Goal: Information Seeking & Learning: Check status

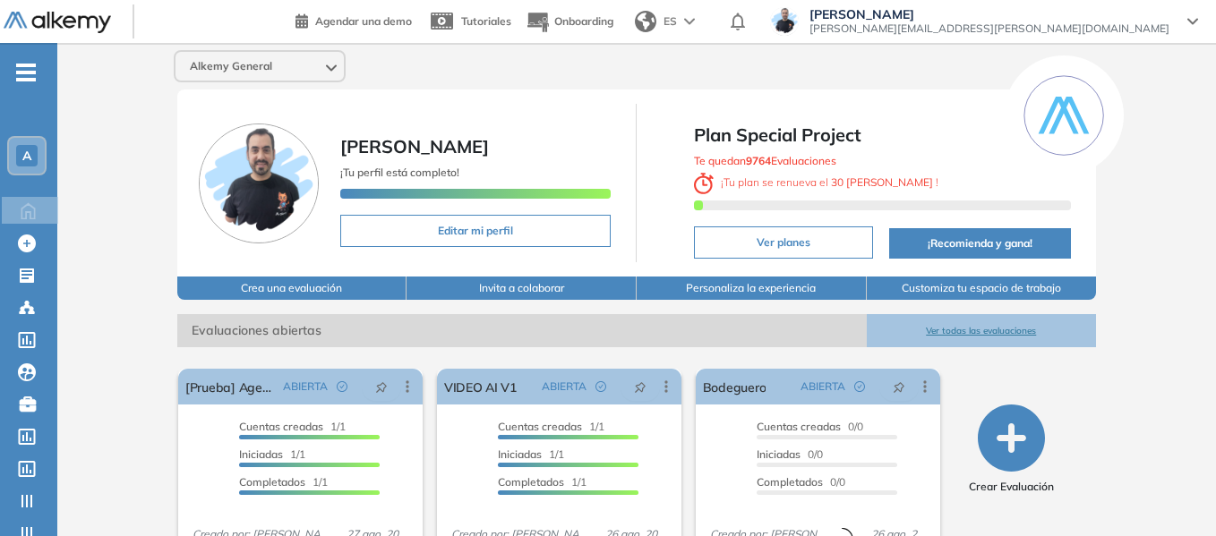
scroll to position [90, 0]
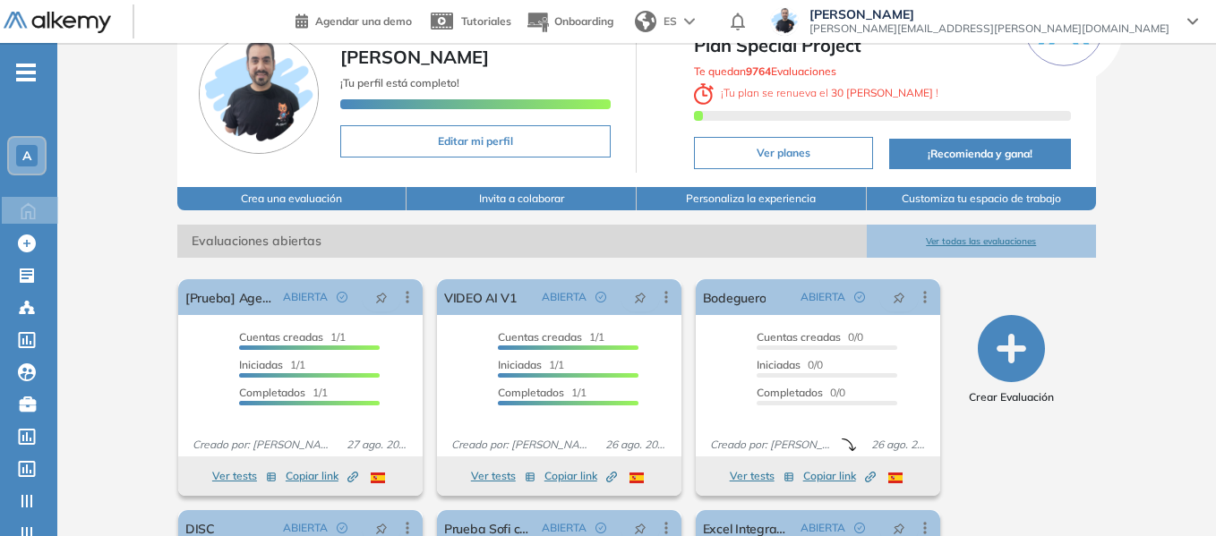
click at [24, 167] on div "A" at bounding box center [27, 156] width 36 height 36
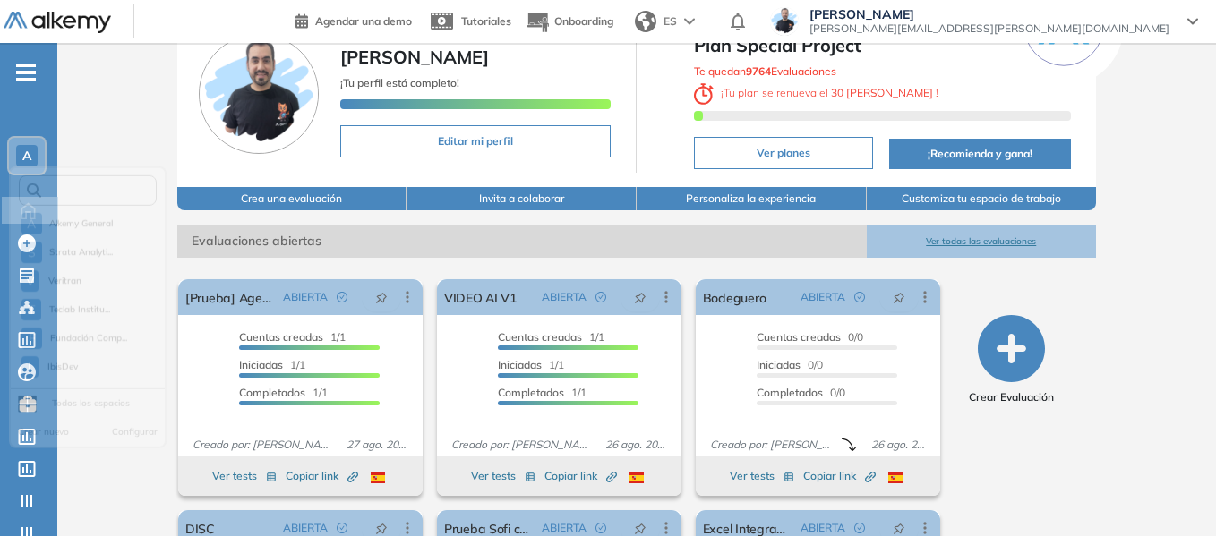
click at [83, 199] on input "text" at bounding box center [93, 198] width 104 height 13
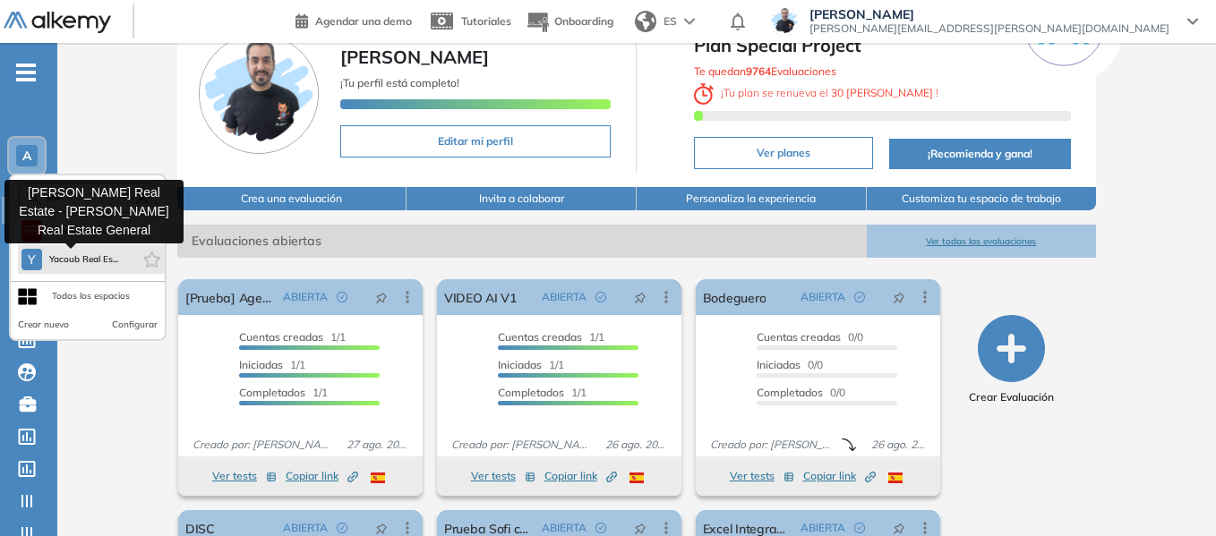
type input "****"
click at [106, 261] on span "Yacoub Real Es..." at bounding box center [84, 260] width 70 height 14
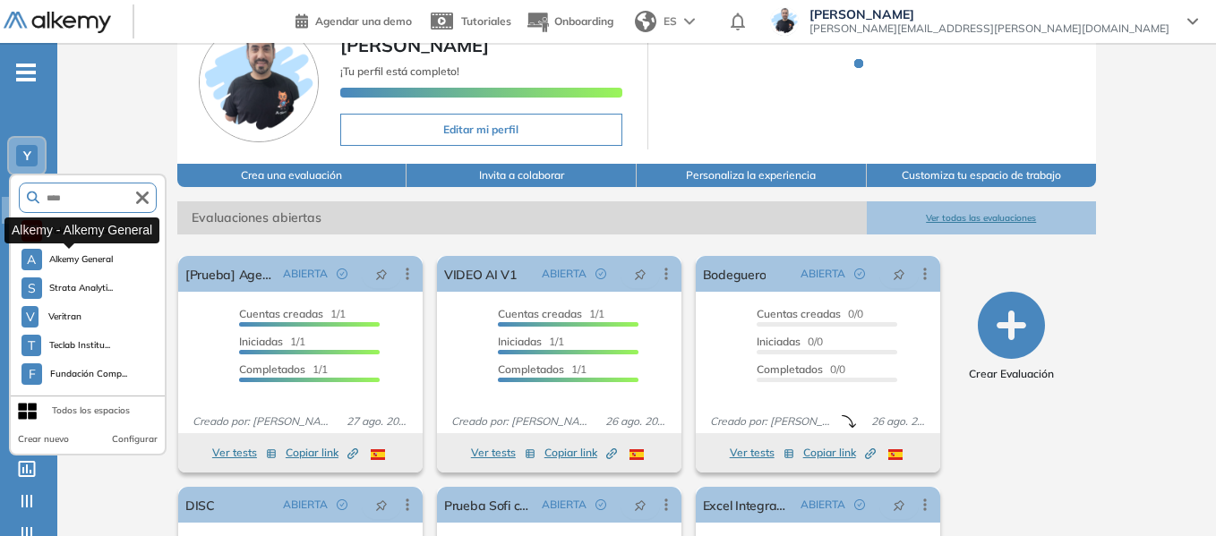
scroll to position [0, 0]
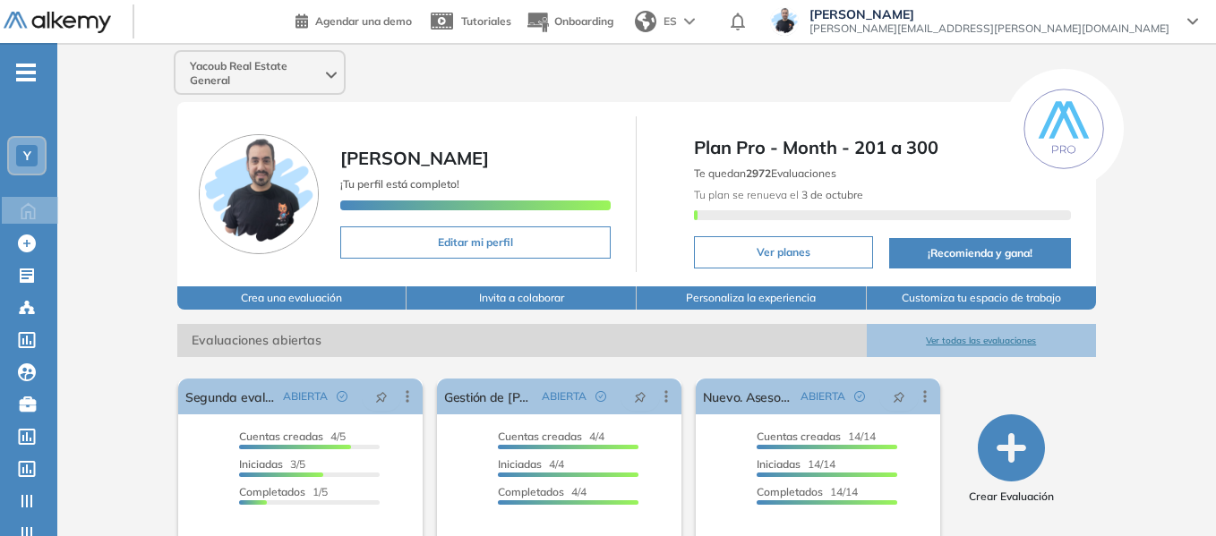
click at [24, 69] on span "-" at bounding box center [26, 71] width 20 height 14
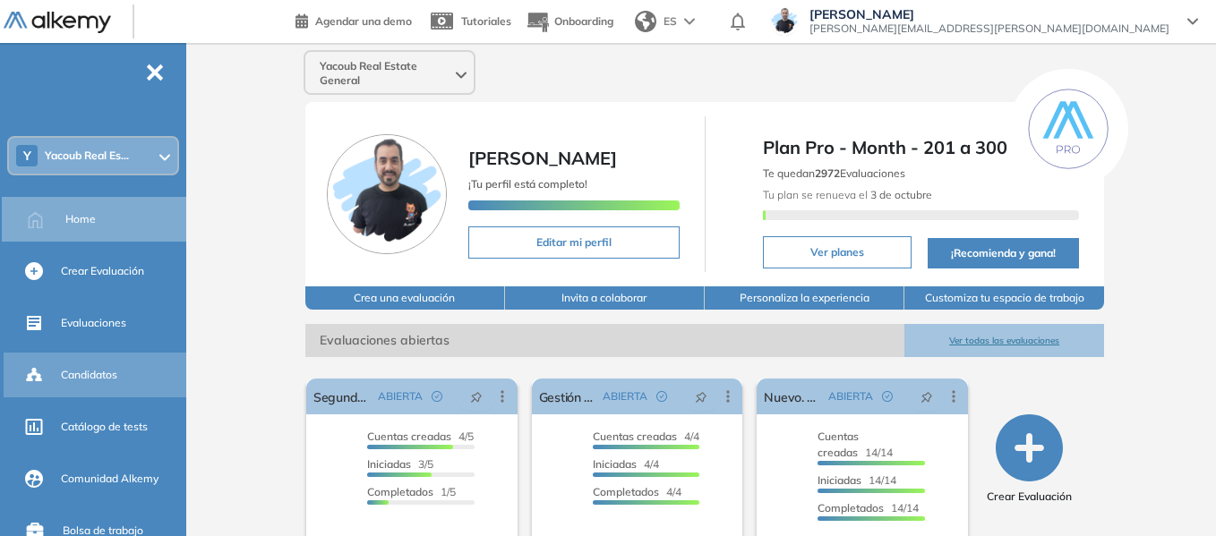
click at [94, 365] on div "Candidatos" at bounding box center [122, 375] width 122 height 30
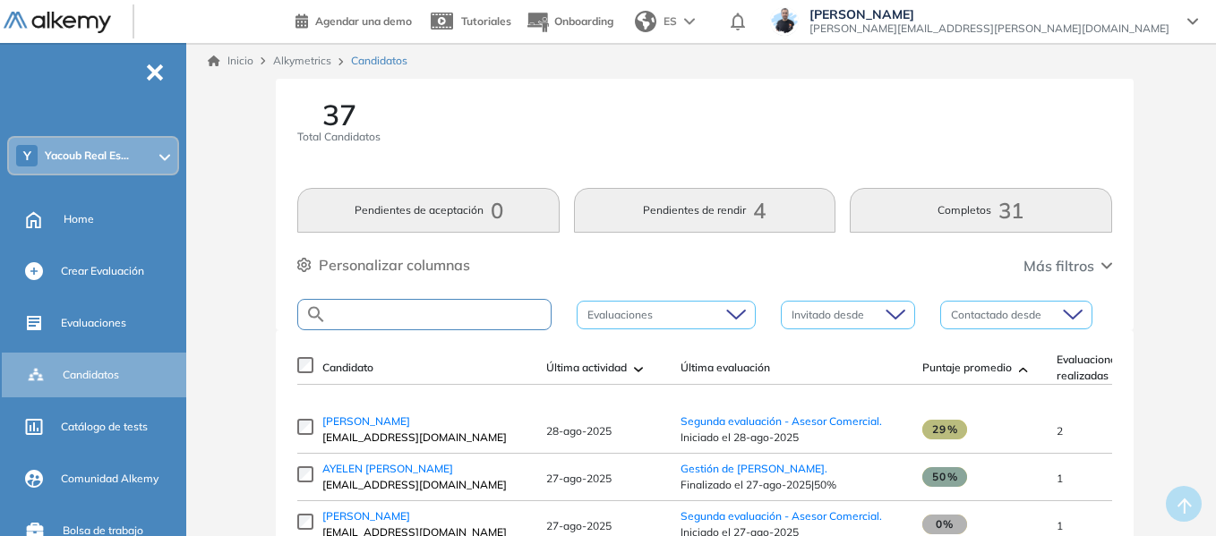
click at [399, 315] on input "text" at bounding box center [439, 314] width 224 height 13
paste input "**********"
type input "**********"
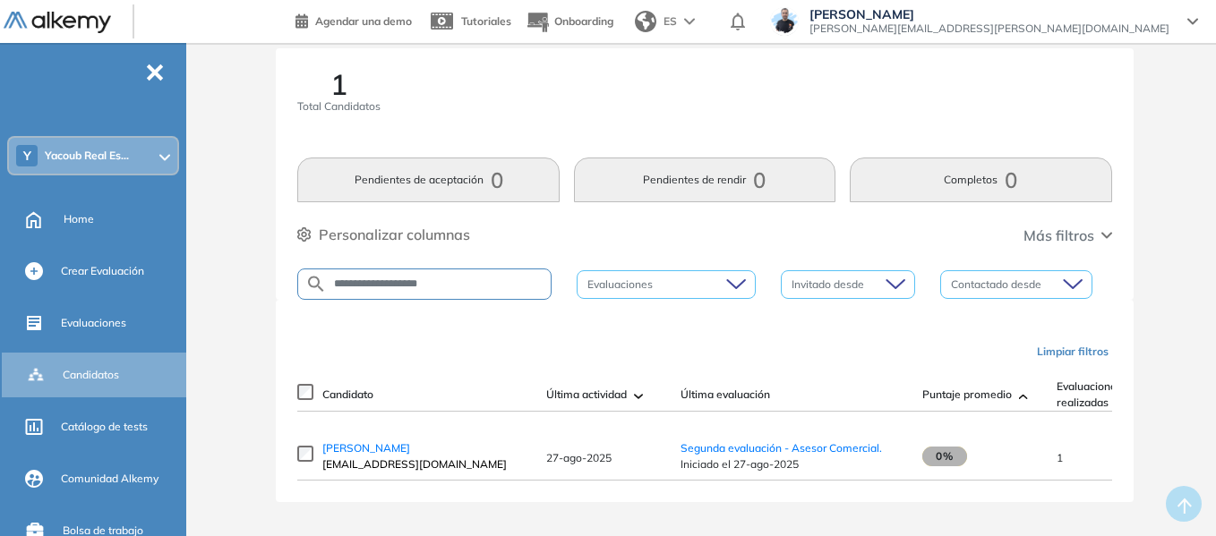
scroll to position [47, 0]
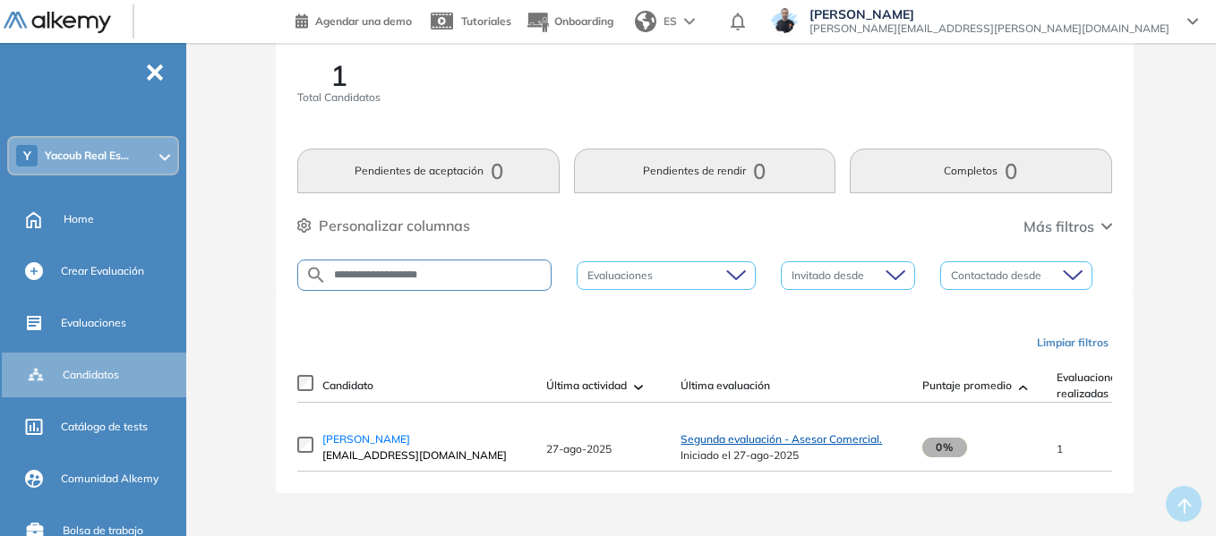
click at [756, 442] on span "Segunda evaluación - Asesor Comercial." at bounding box center [782, 439] width 202 height 13
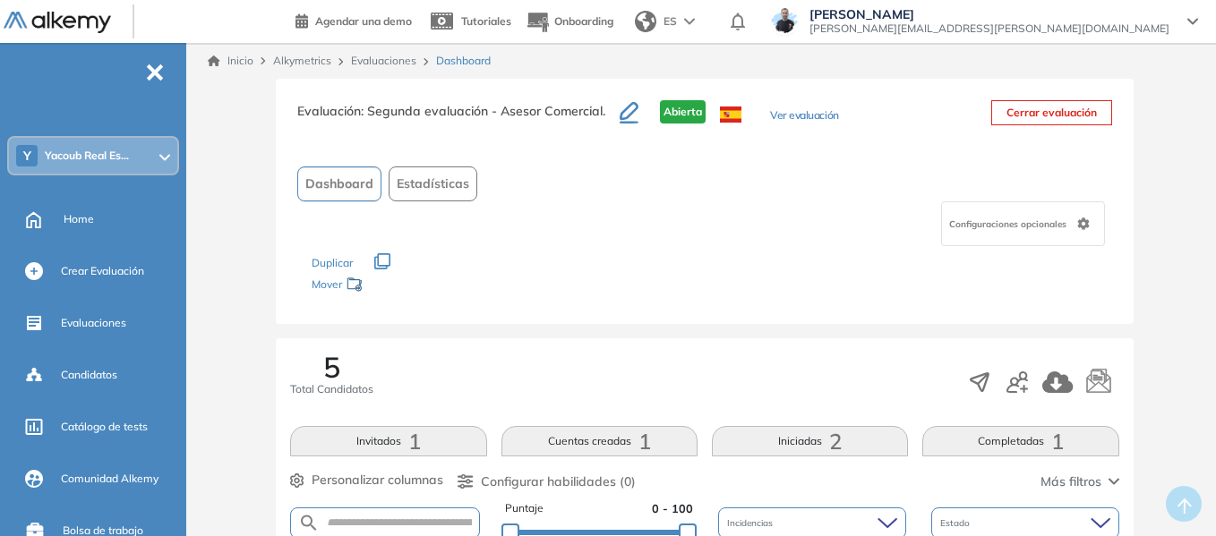
click at [821, 118] on button "Ver evaluación" at bounding box center [804, 116] width 68 height 19
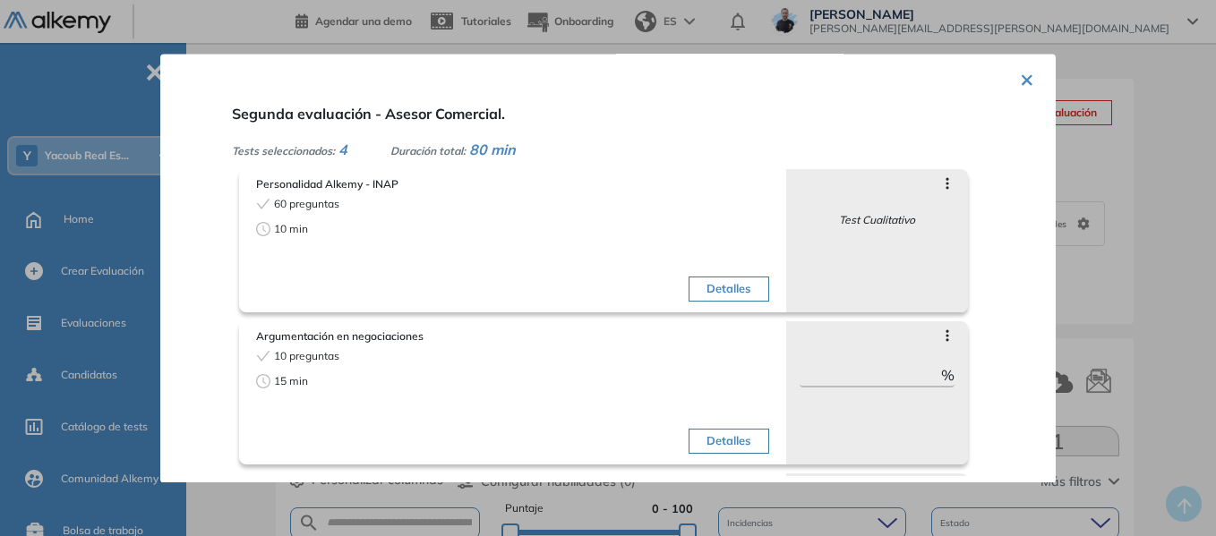
click at [1012, 77] on div "× Segunda evaluación - Asesor Comercial. Tests seleccionados: 4 Duración total:…" at bounding box center [608, 268] width 896 height 429
click at [1020, 79] on button "×" at bounding box center [1027, 78] width 14 height 35
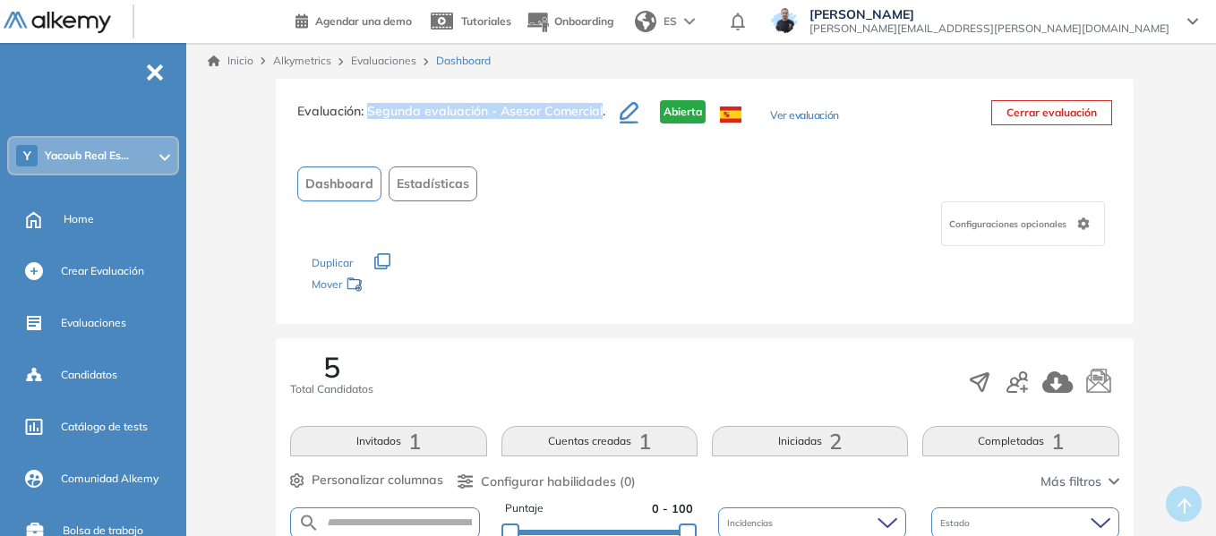
drag, startPoint x: 370, startPoint y: 112, endPoint x: 601, endPoint y: 118, distance: 231.1
click at [601, 118] on span ": Segunda evaluación - Asesor Comercial." at bounding box center [483, 111] width 244 height 16
copy span "Segunda evaluación - Asesor Comercial"
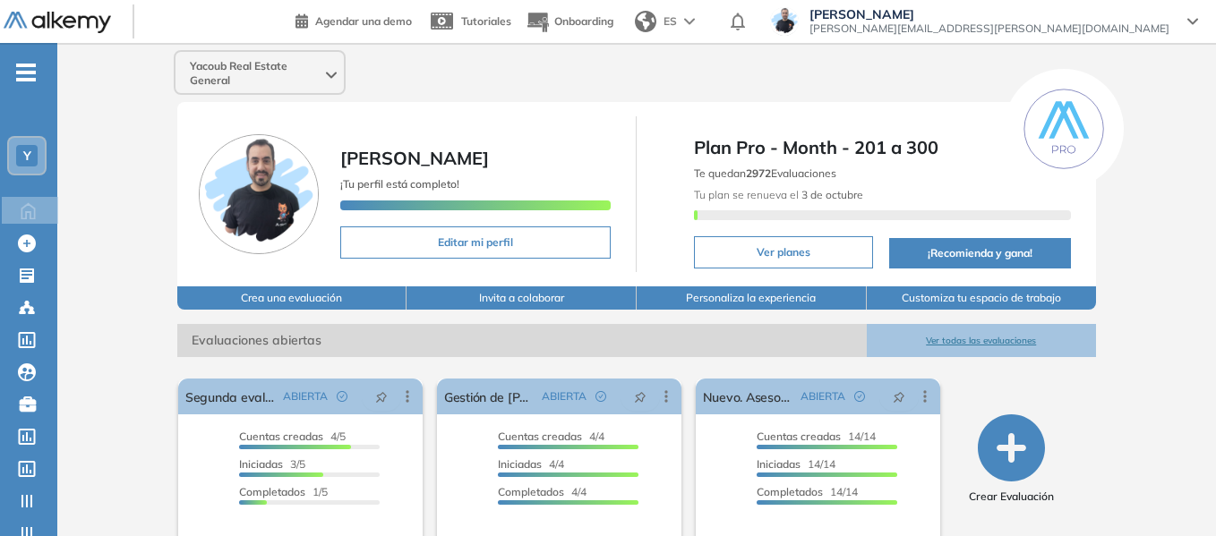
click at [23, 73] on icon "-" at bounding box center [26, 73] width 20 height 4
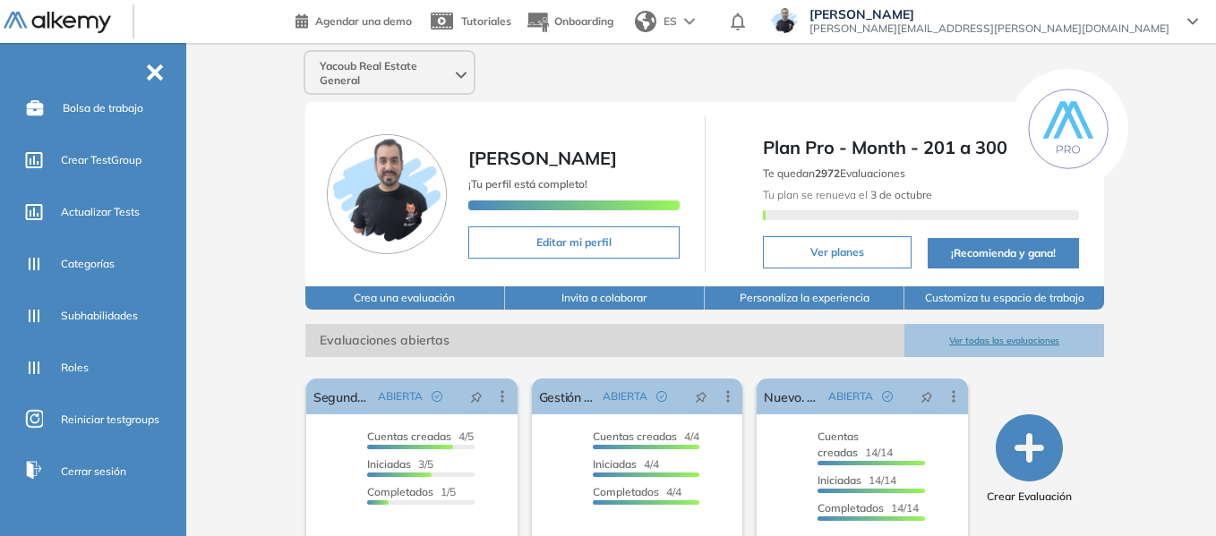
scroll to position [458, 0]
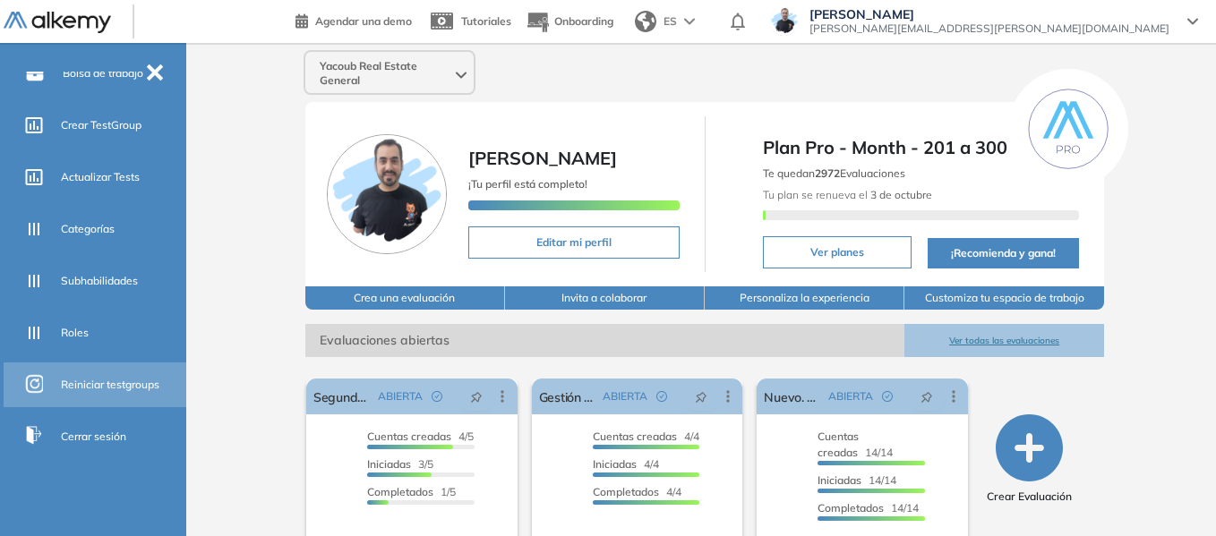
click at [102, 388] on span "Reiniciar testgroups" at bounding box center [110, 385] width 99 height 16
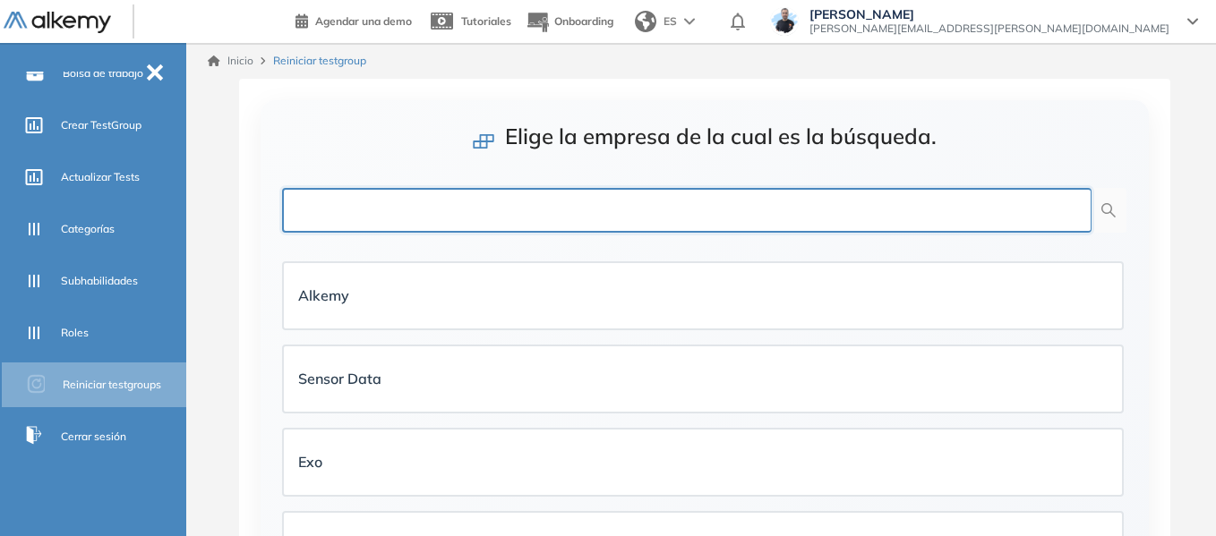
click at [758, 213] on input "text" at bounding box center [687, 210] width 810 height 45
type input "****"
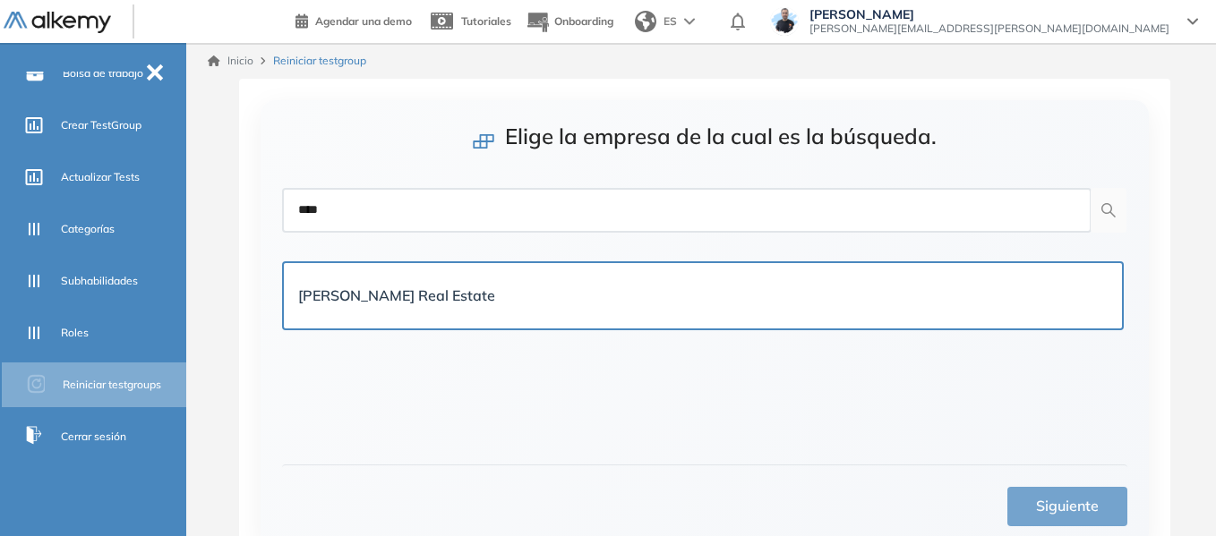
click at [761, 276] on div "Yacoub Real Estate" at bounding box center [703, 295] width 838 height 65
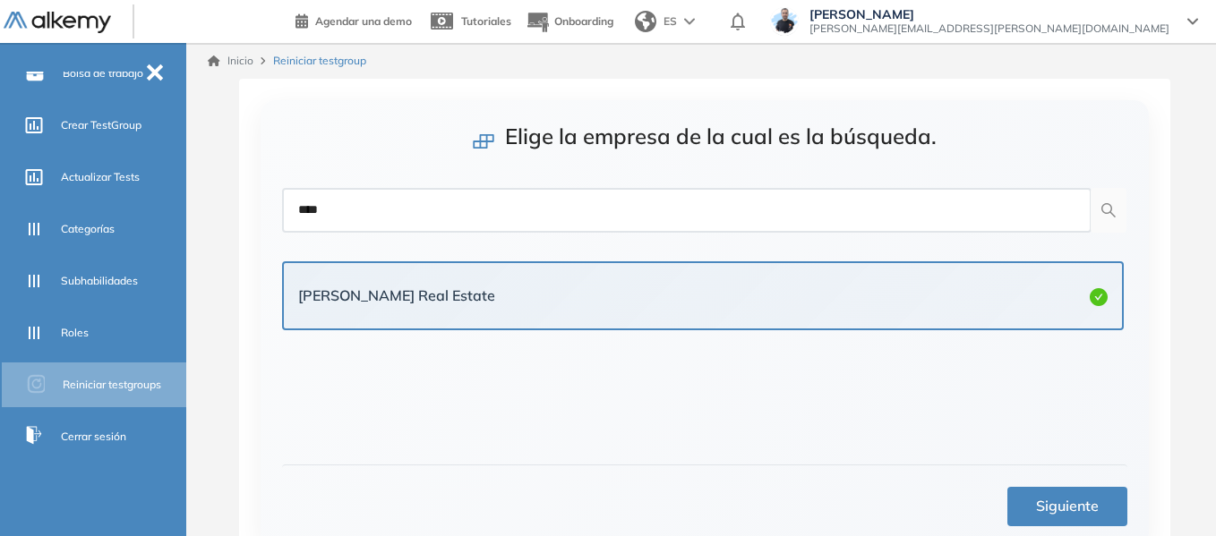
click at [1077, 504] on span "Siguiente" at bounding box center [1067, 506] width 63 height 22
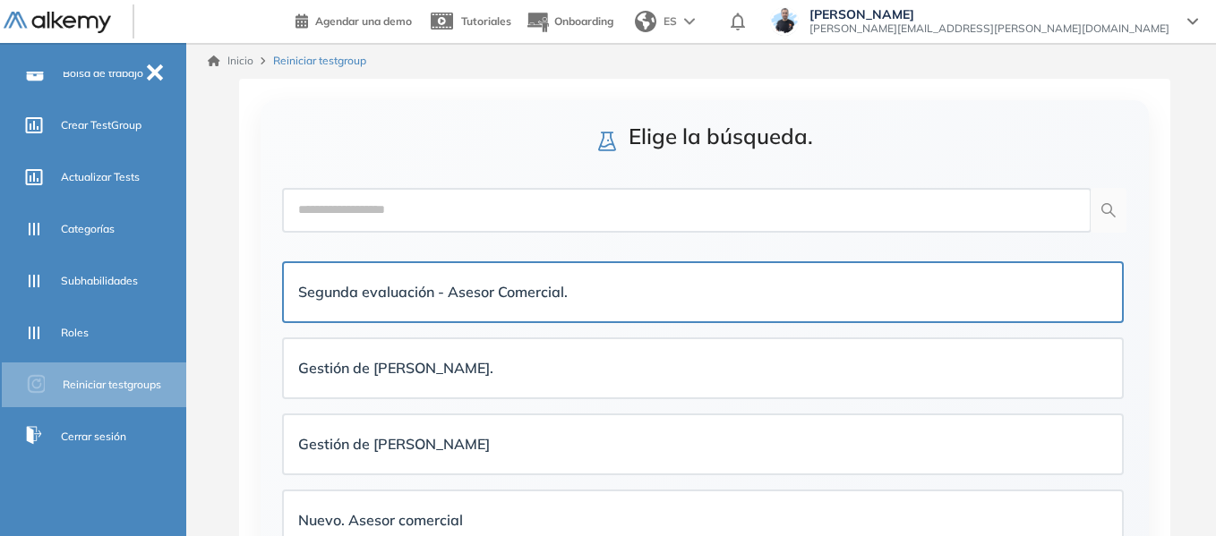
click at [489, 298] on strong "Segunda evaluación - Asesor Comercial." at bounding box center [433, 292] width 270 height 18
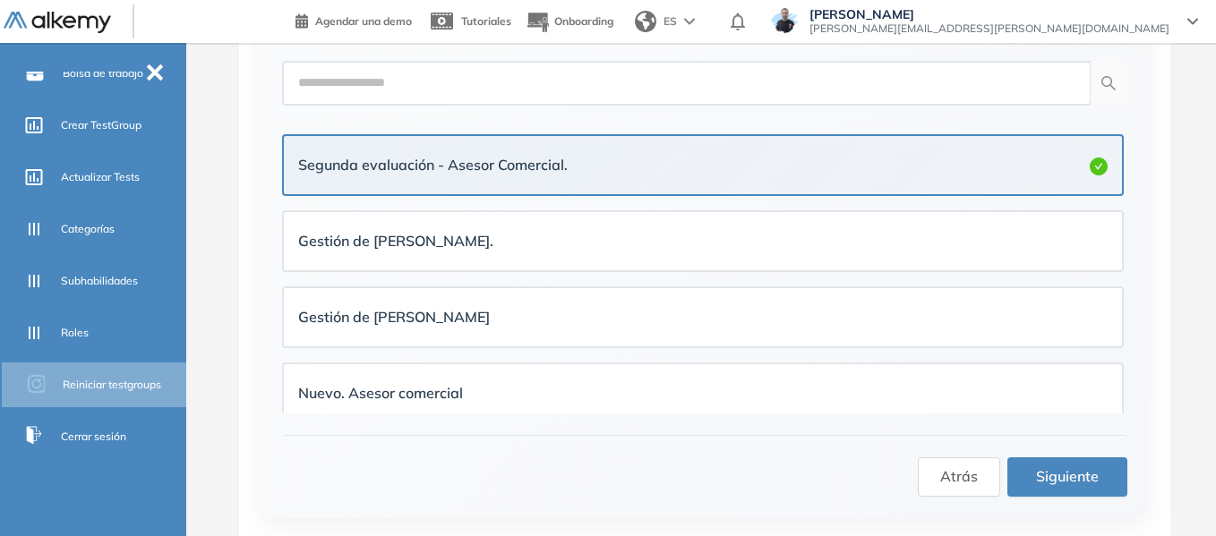
scroll to position [131, 0]
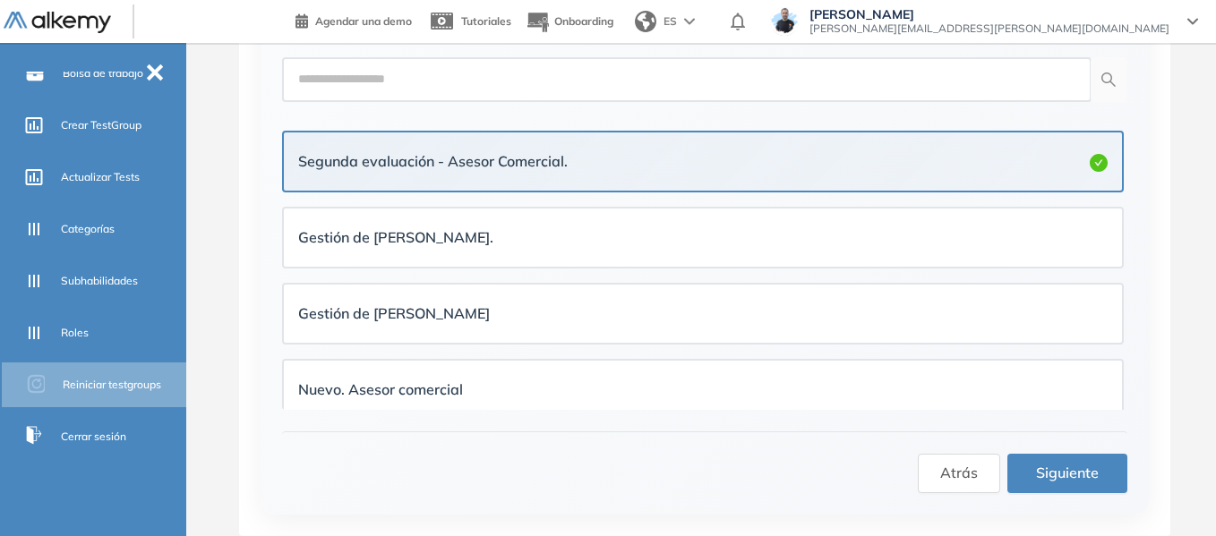
click at [1067, 496] on div "Elige la búsqueda. Segunda evaluación - Asesor Comercial. Gestión de Cartera. G…" at bounding box center [705, 242] width 888 height 545
click at [1069, 478] on span "Siguiente" at bounding box center [1067, 473] width 63 height 22
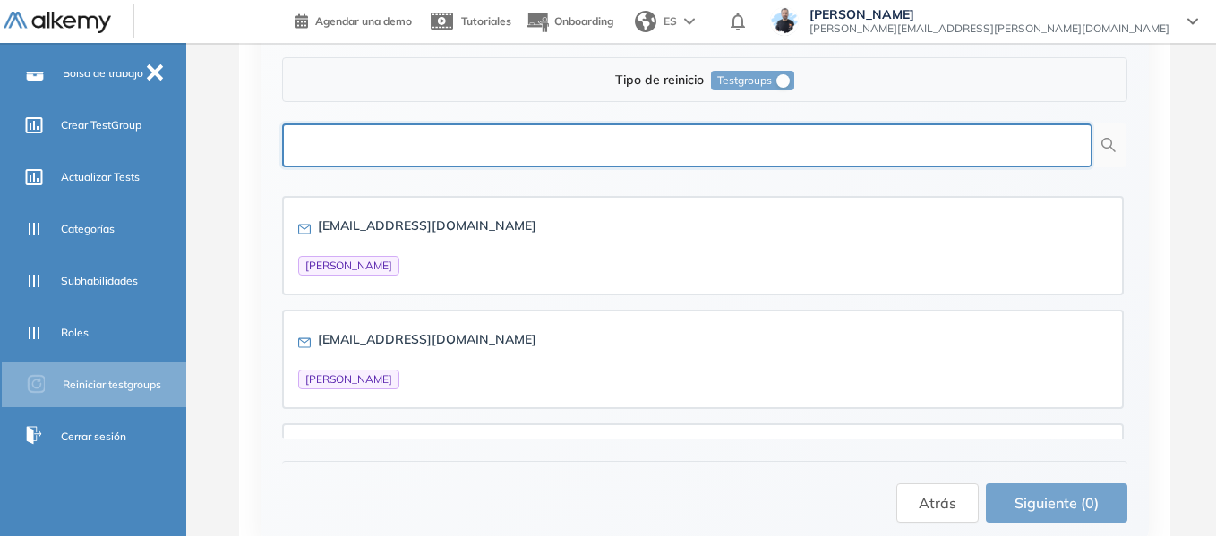
click at [617, 150] on input "text" at bounding box center [687, 146] width 810 height 45
paste input "**********"
type input "**********"
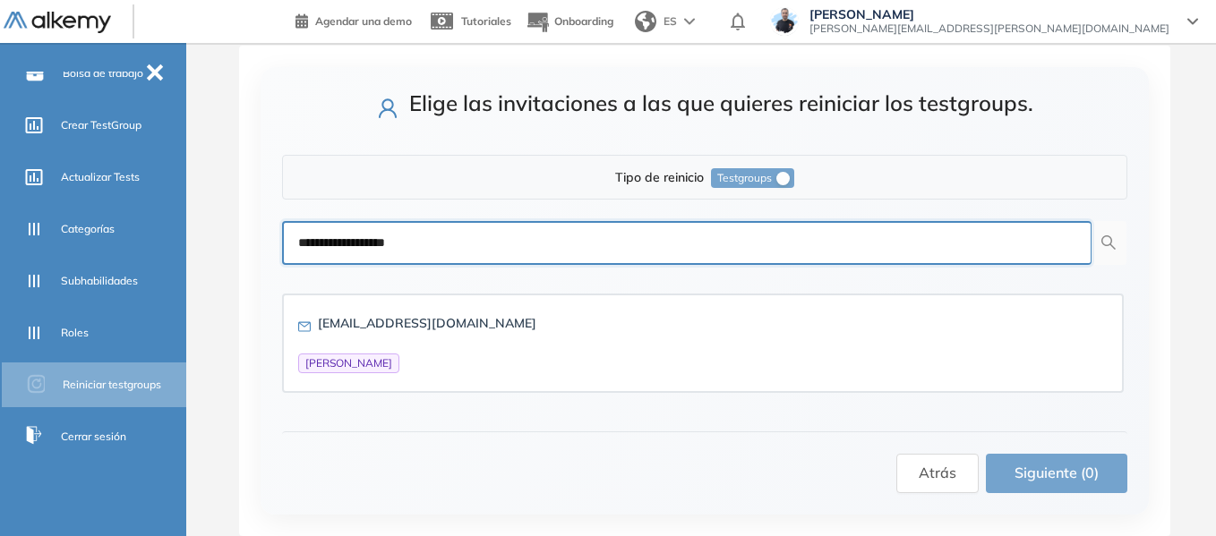
scroll to position [33, 0]
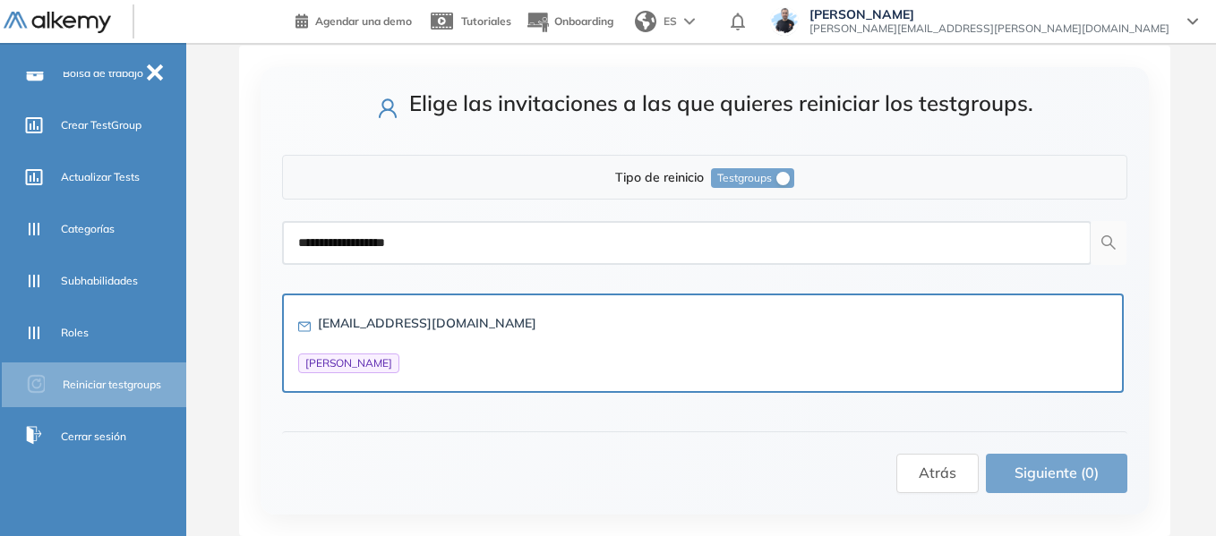
click at [469, 349] on div "lucasrg66@gmail.com LUCAS RODRIGUEZ" at bounding box center [703, 343] width 810 height 60
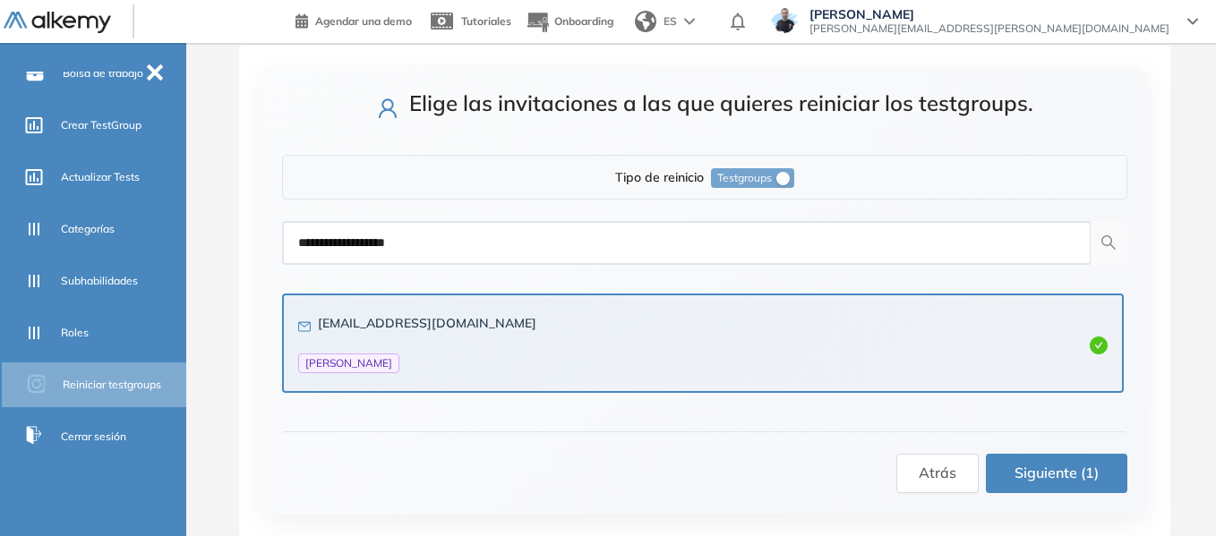
click at [1025, 486] on button "Siguiente (1)" at bounding box center [1057, 473] width 142 height 39
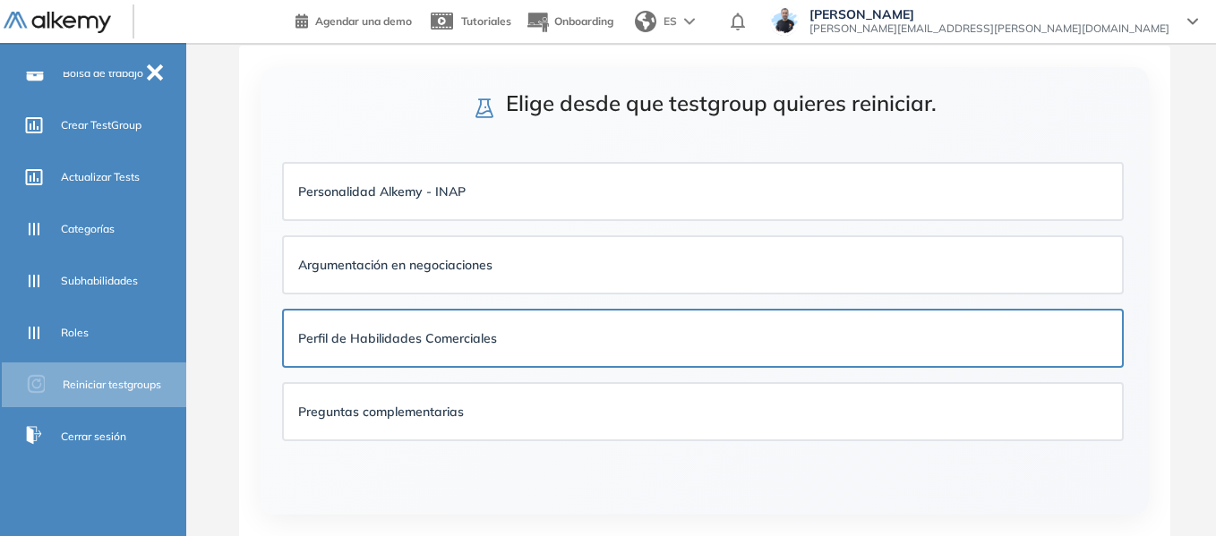
click at [574, 326] on div "Perfil de Habilidades Comerciales" at bounding box center [703, 338] width 810 height 27
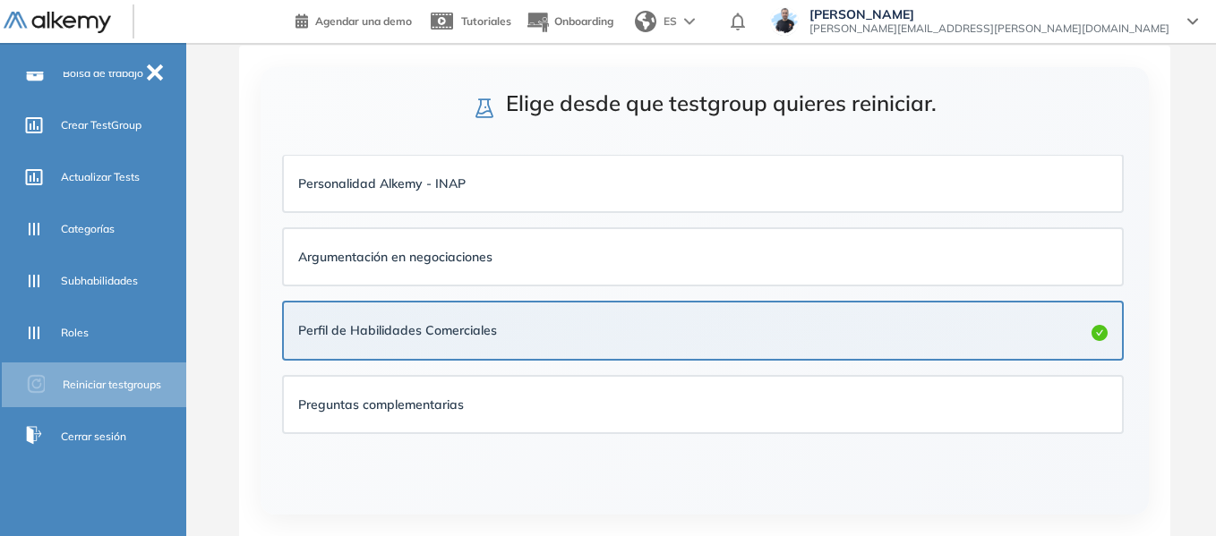
scroll to position [116, 0]
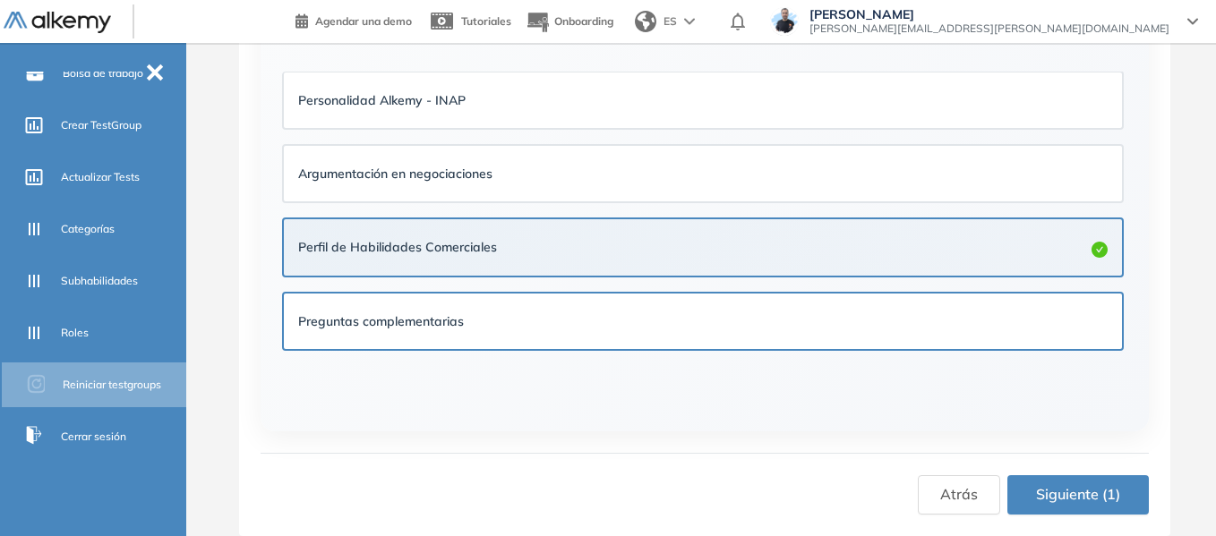
click at [672, 306] on div "Preguntas complementarias" at bounding box center [703, 322] width 838 height 56
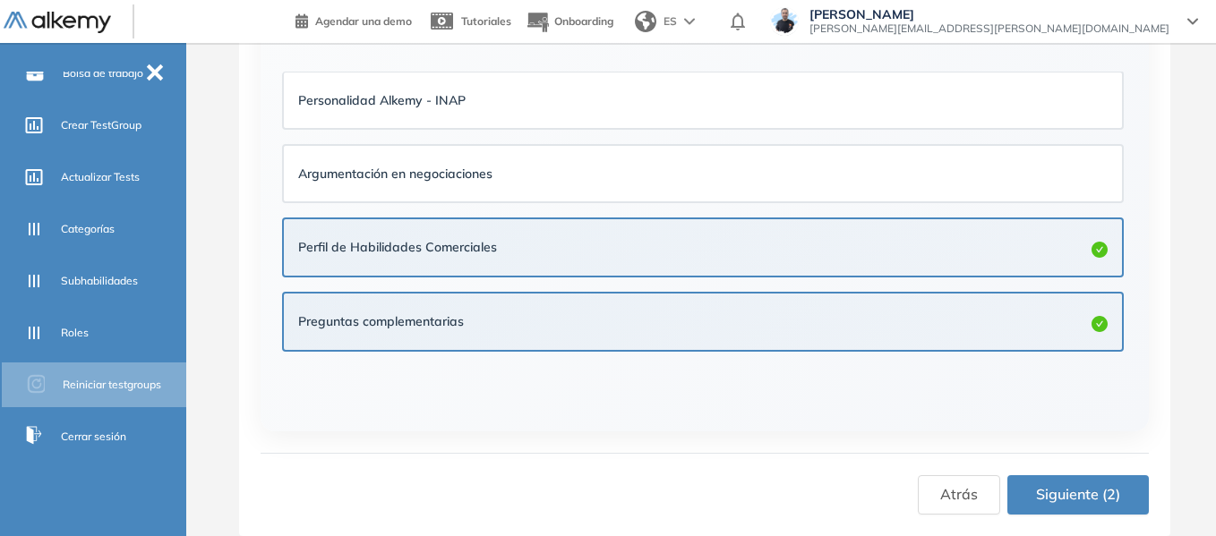
click at [1086, 494] on span "Siguiente (2)" at bounding box center [1078, 495] width 84 height 22
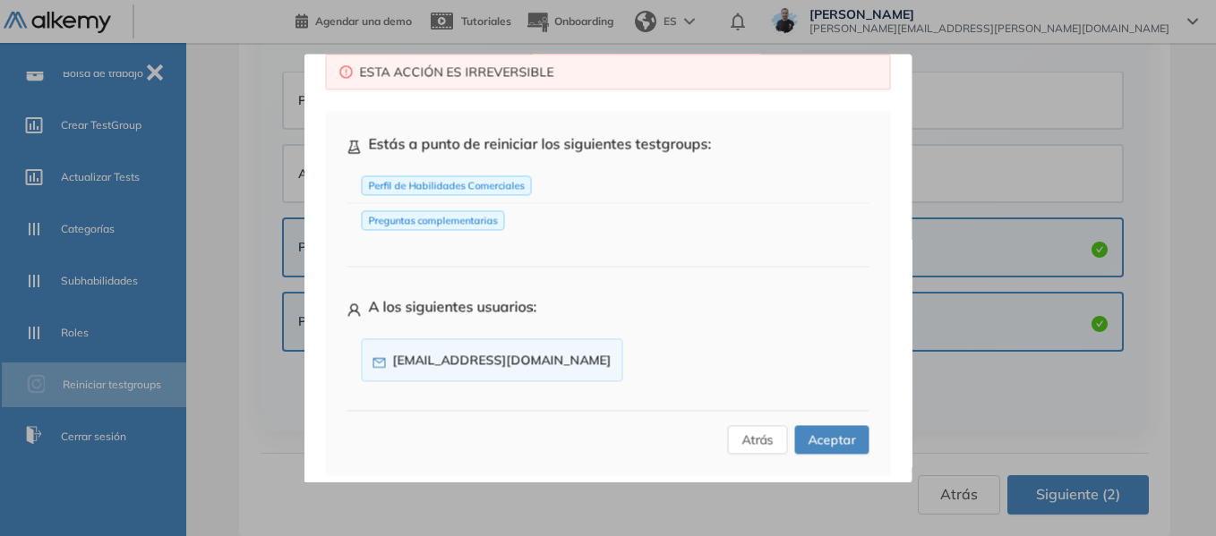
scroll to position [64, 0]
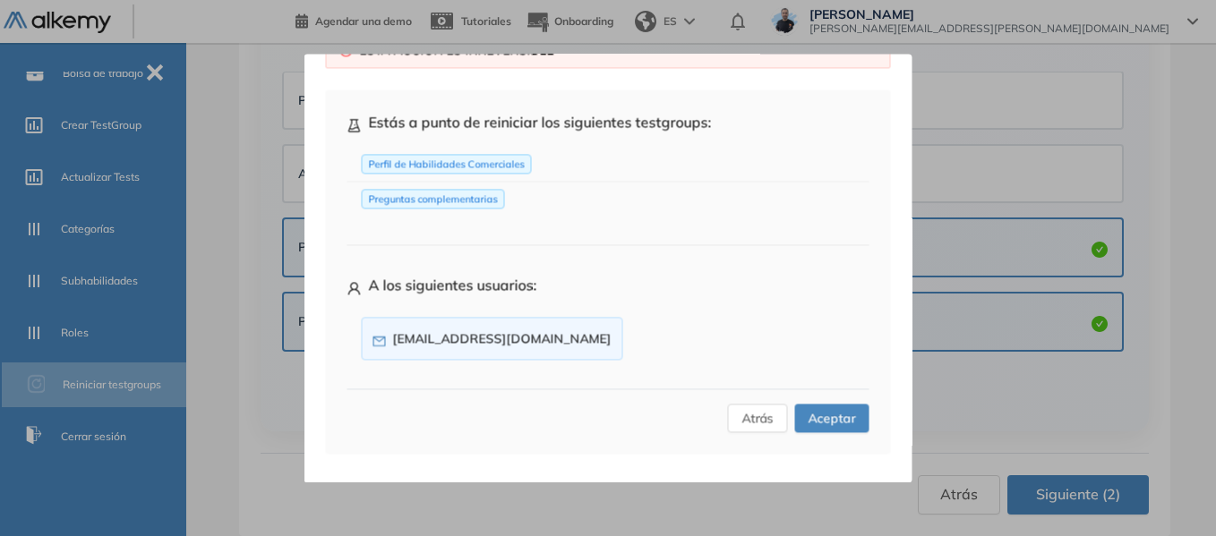
click at [828, 418] on span "Aceptar" at bounding box center [832, 418] width 47 height 20
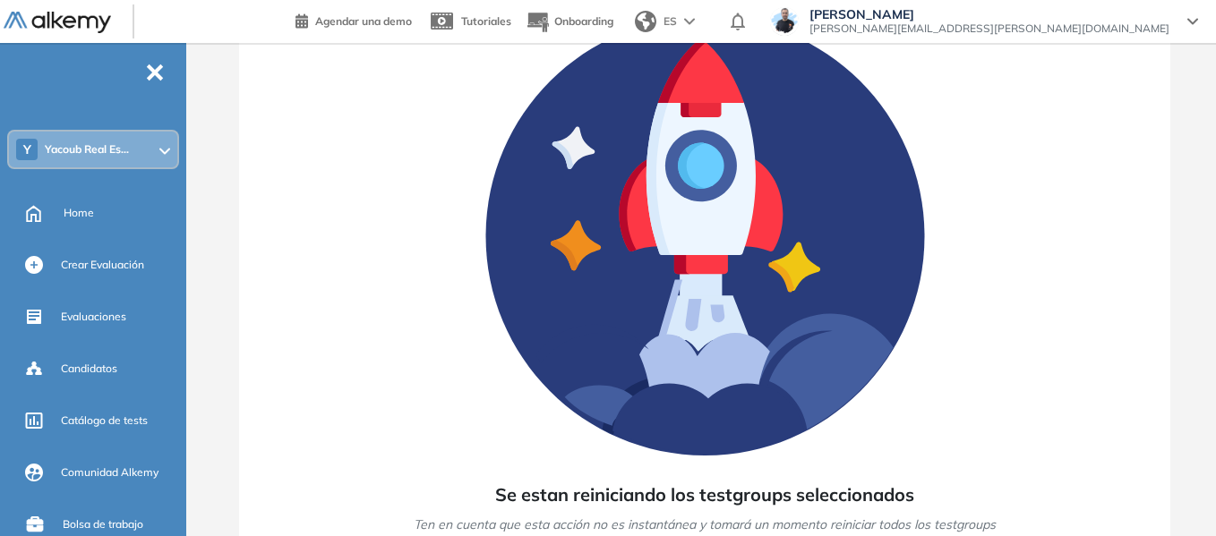
scroll to position [0, 0]
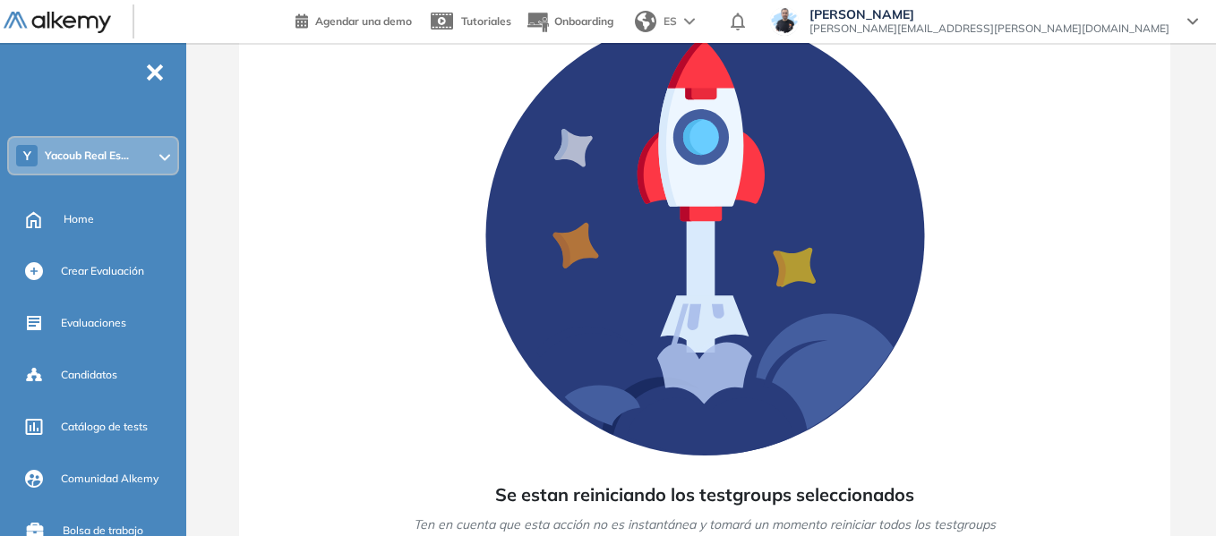
click at [98, 161] on span "Yacoub Real Es..." at bounding box center [87, 156] width 84 height 14
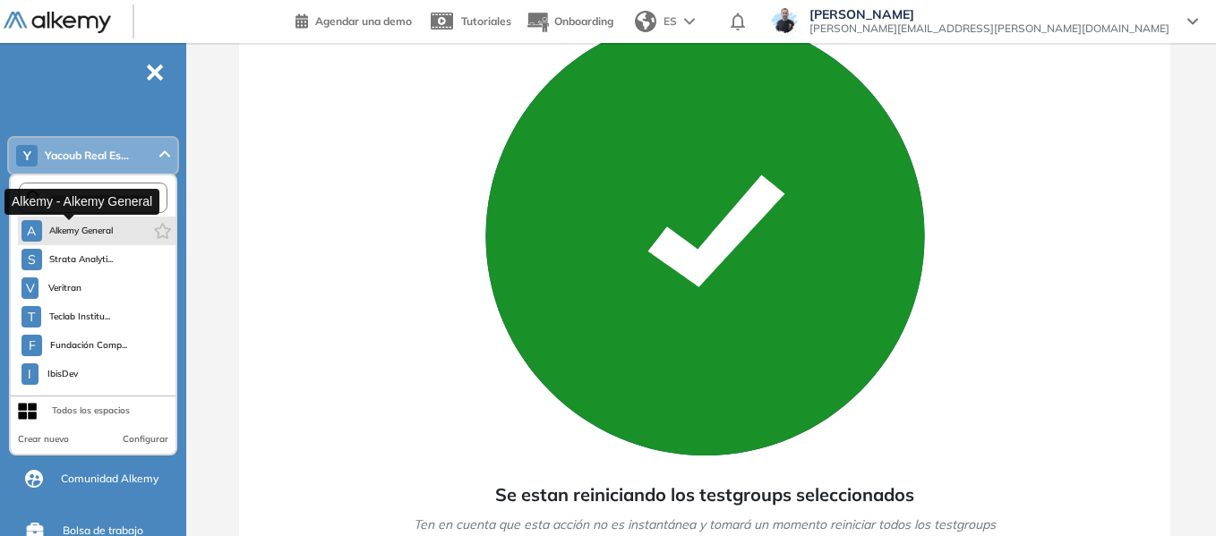
click at [73, 225] on span "Alkemy General" at bounding box center [81, 231] width 64 height 14
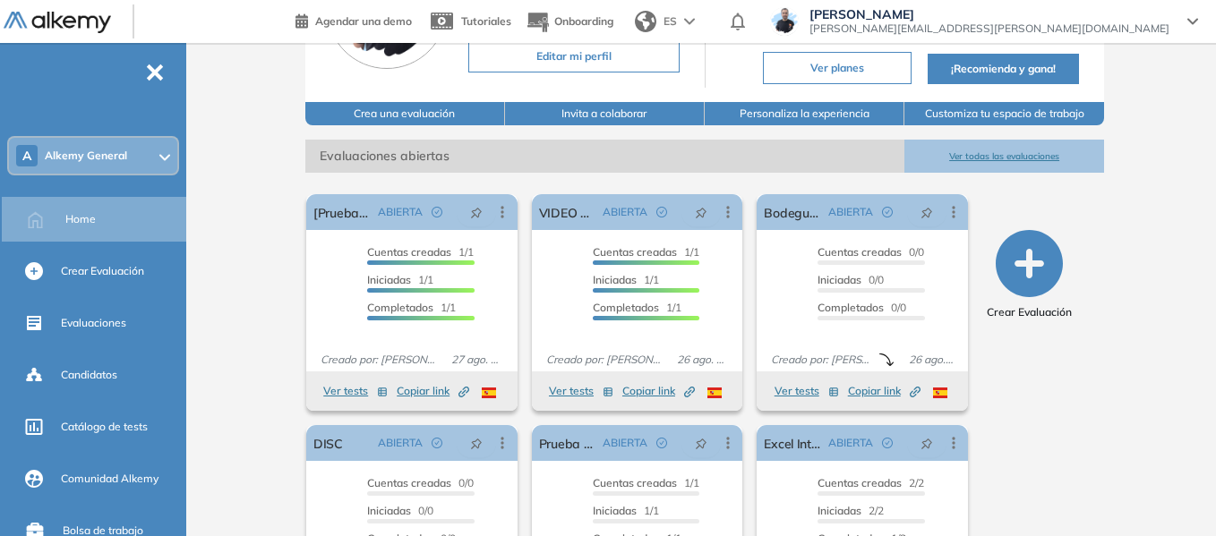
scroll to position [179, 0]
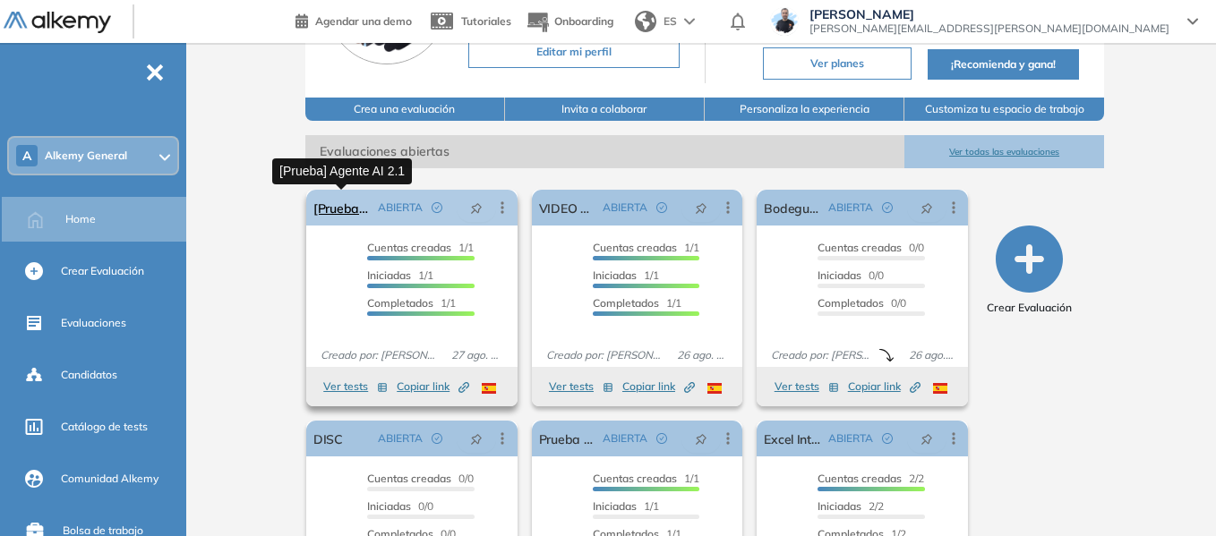
click at [335, 210] on link "[Prueba] Agente AI 2.1" at bounding box center [341, 208] width 57 height 36
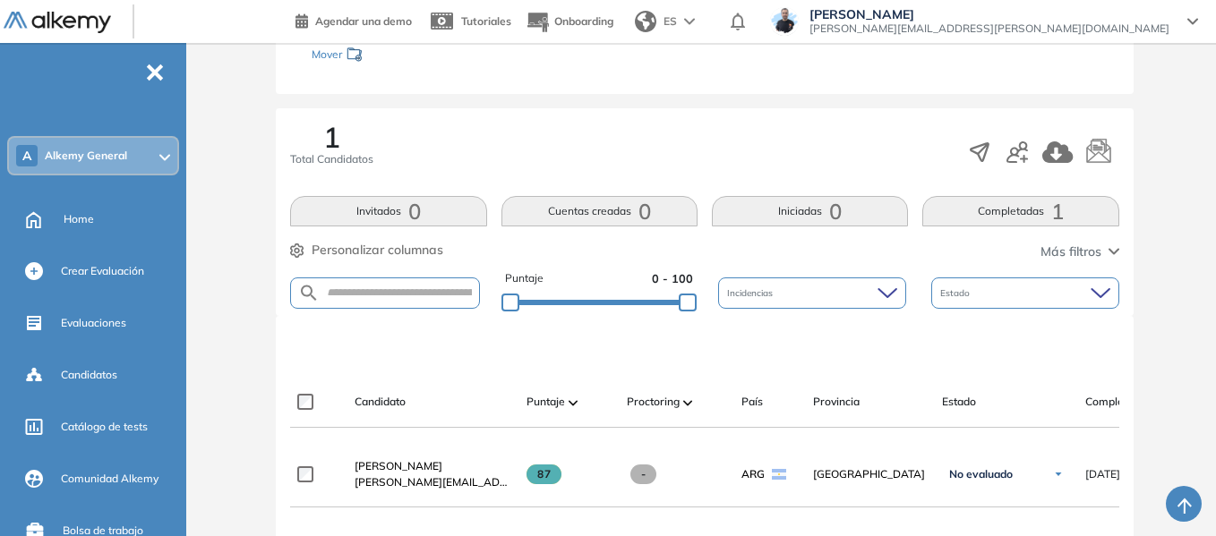
scroll to position [358, 0]
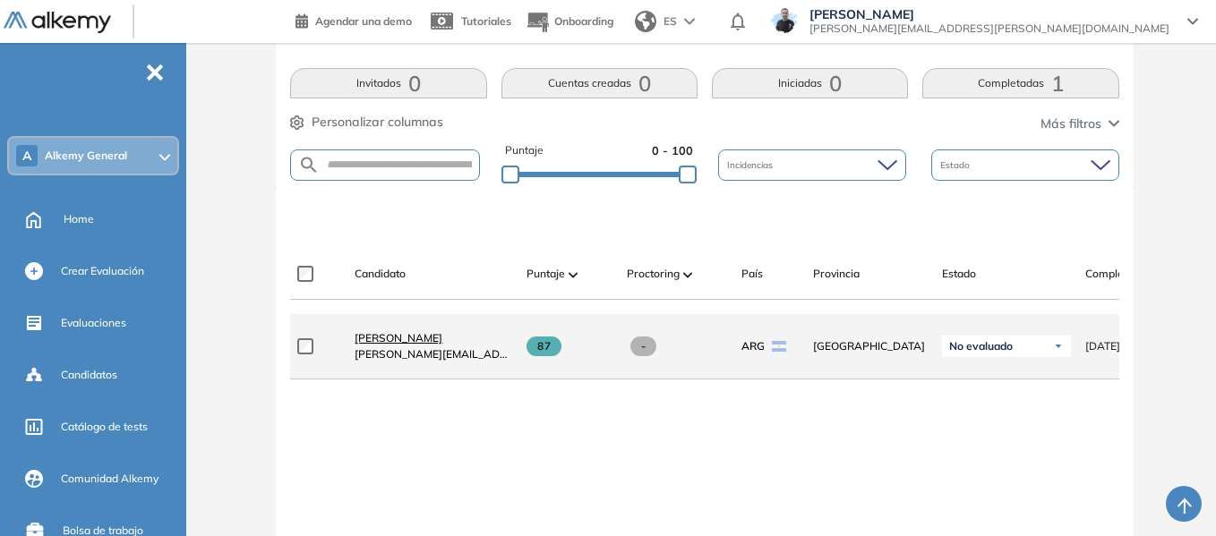
click at [427, 342] on span "[PERSON_NAME]" at bounding box center [399, 337] width 88 height 13
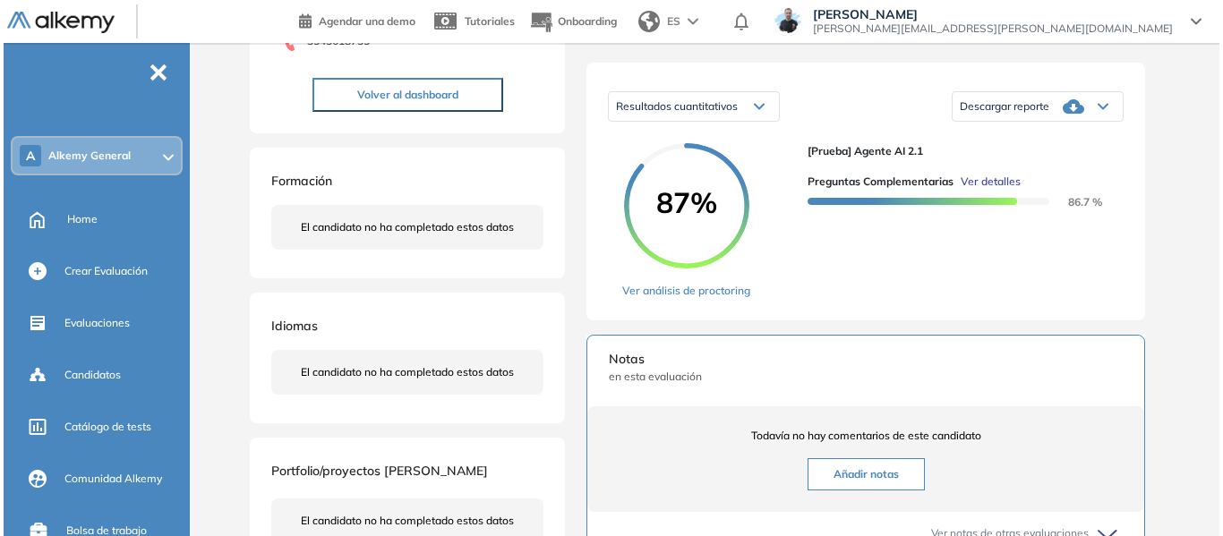
scroll to position [269, 0]
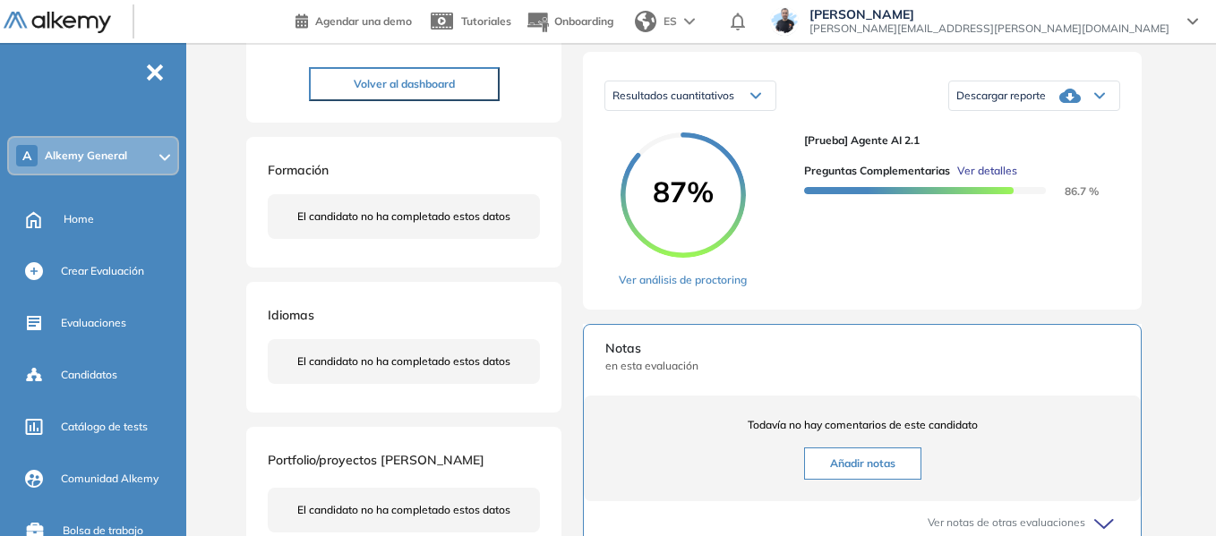
click at [999, 179] on span "Ver detalles" at bounding box center [987, 171] width 60 height 16
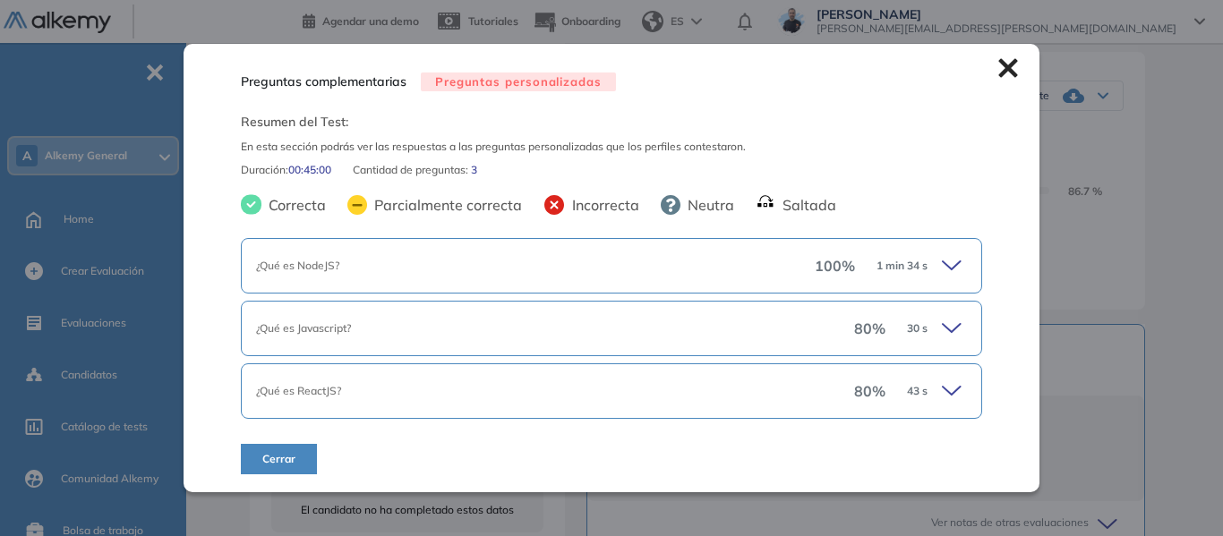
click at [946, 265] on icon at bounding box center [954, 265] width 25 height 25
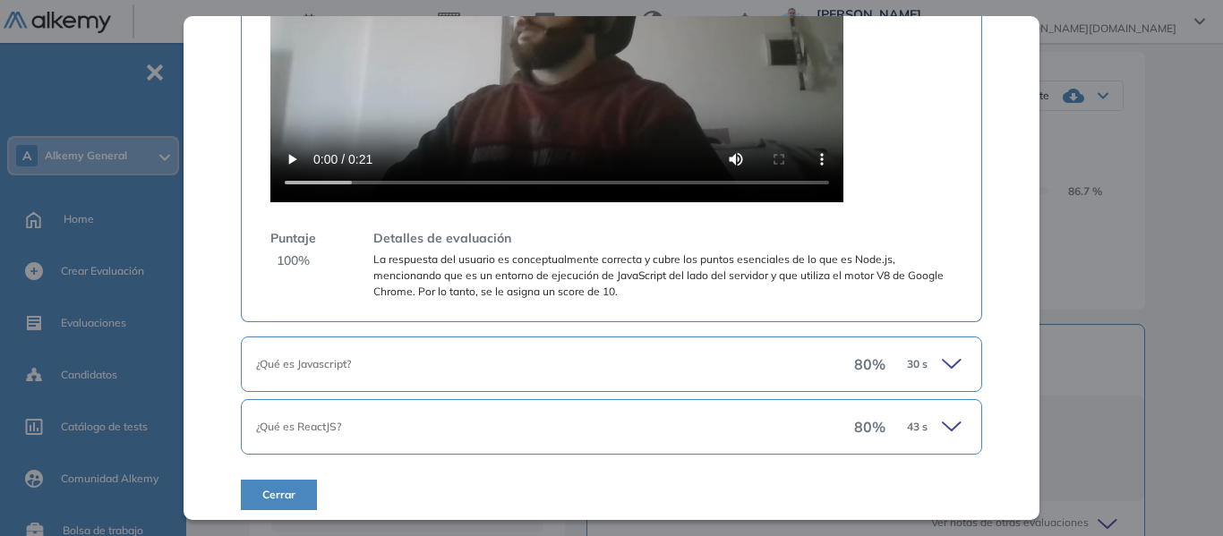
scroll to position [742, 0]
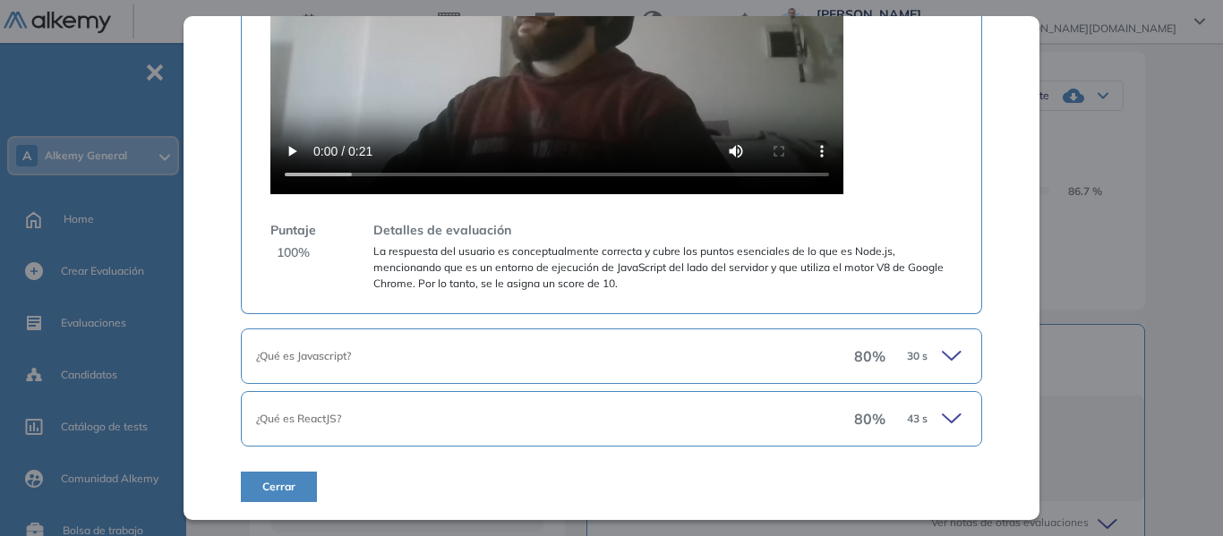
drag, startPoint x: 935, startPoint y: 359, endPoint x: 948, endPoint y: 303, distance: 57.8
click at [942, 356] on icon at bounding box center [954, 356] width 25 height 25
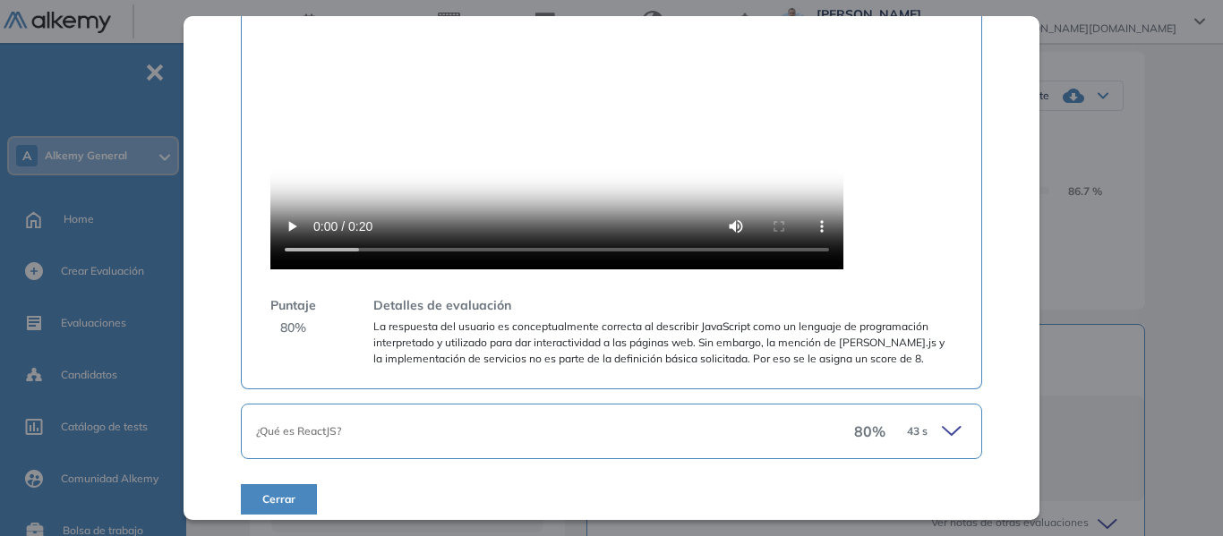
scroll to position [1523, 0]
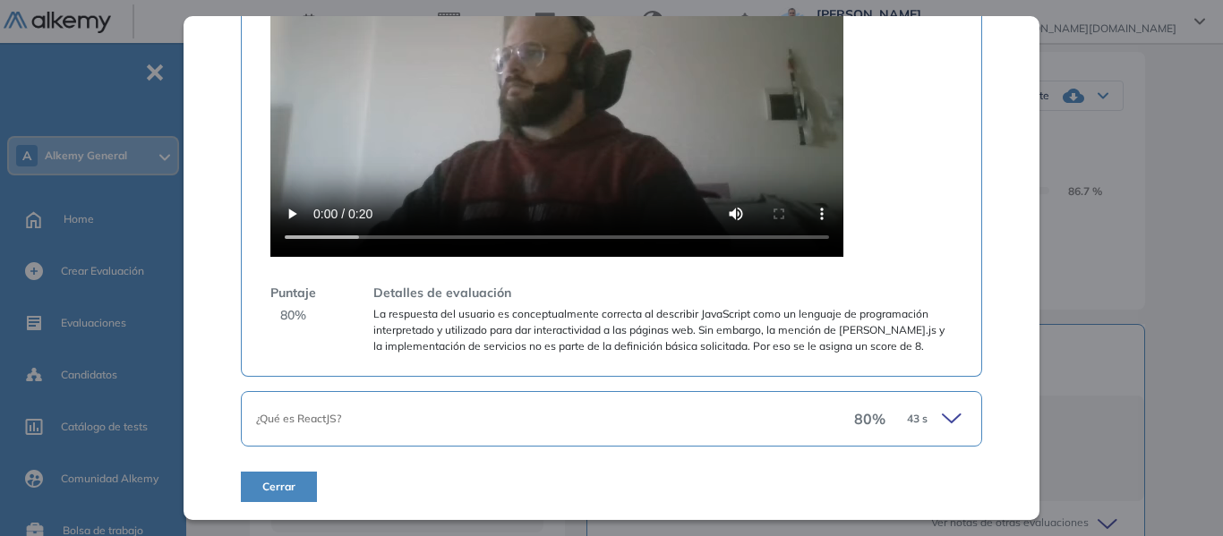
click at [942, 416] on icon at bounding box center [954, 419] width 25 height 25
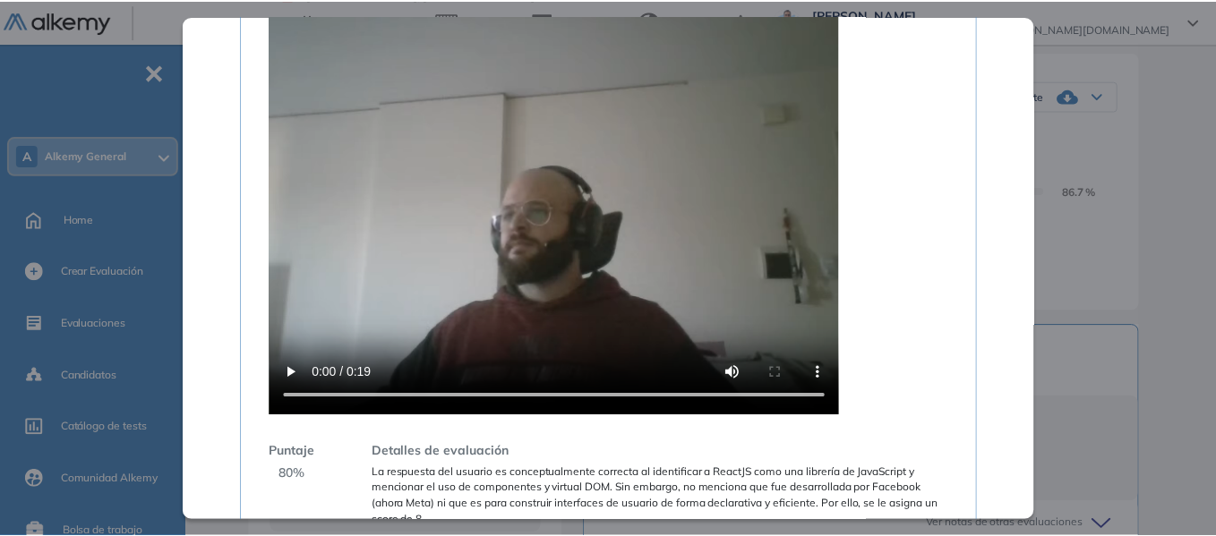
scroll to position [2320, 0]
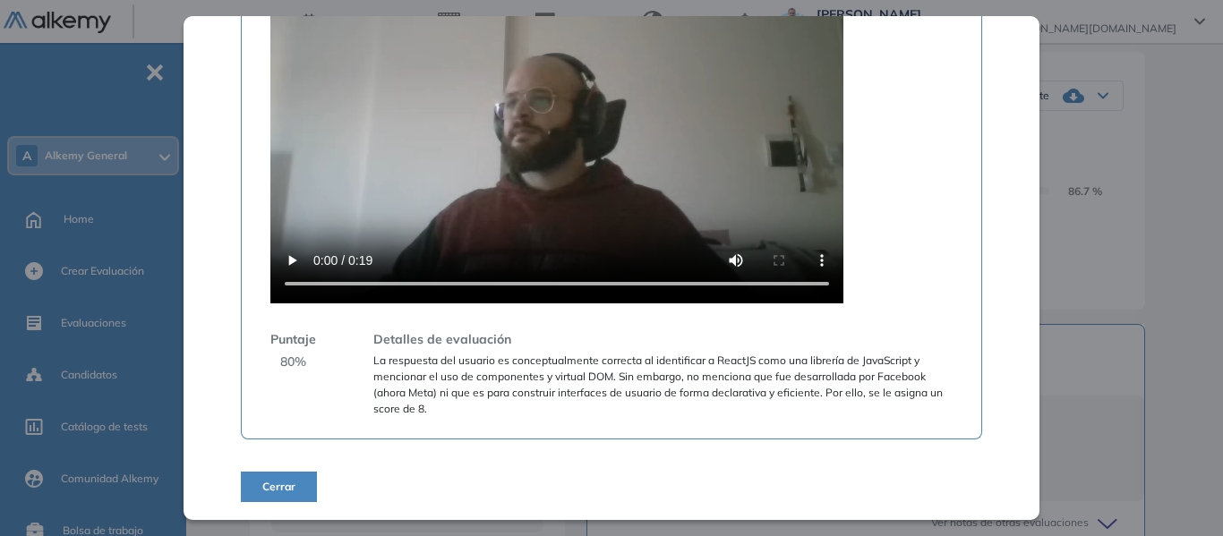
click at [297, 482] on button "Cerrar" at bounding box center [279, 487] width 76 height 30
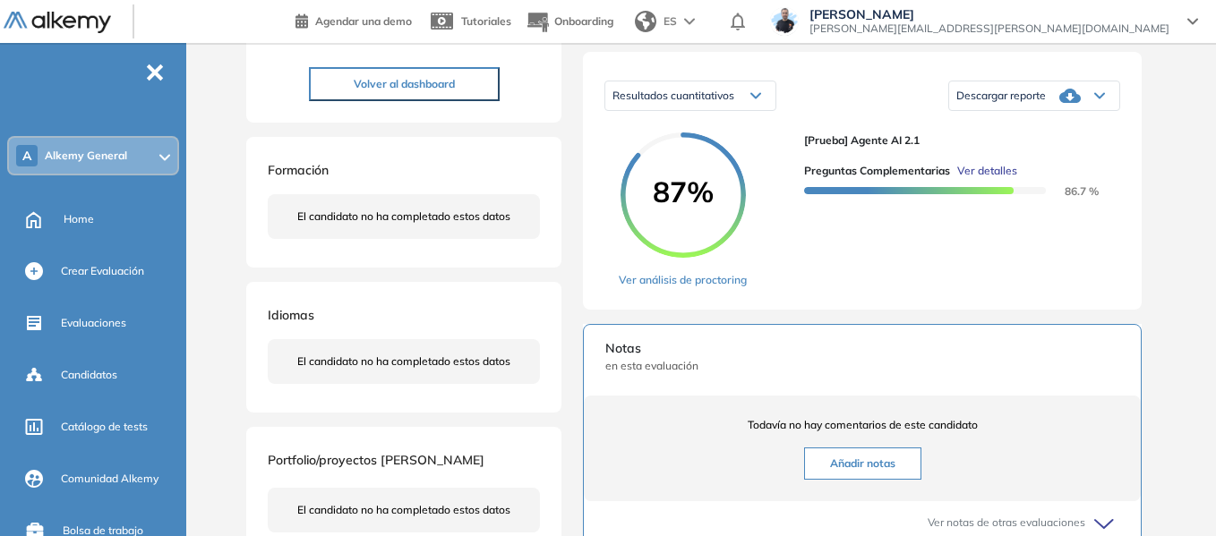
scroll to position [0, 0]
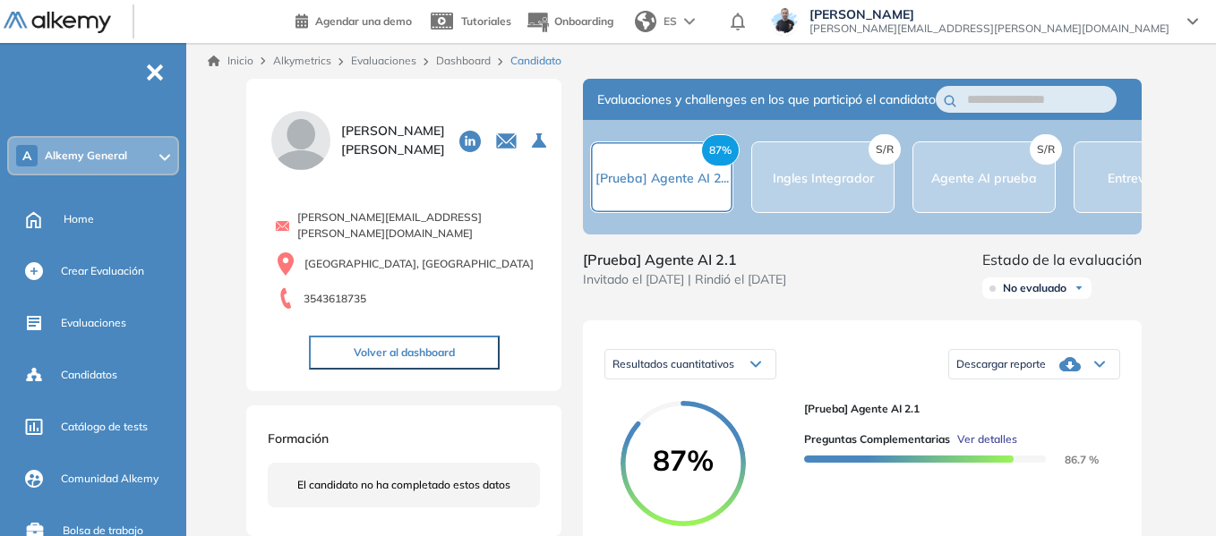
click at [231, 58] on link "Inicio" at bounding box center [231, 61] width 46 height 16
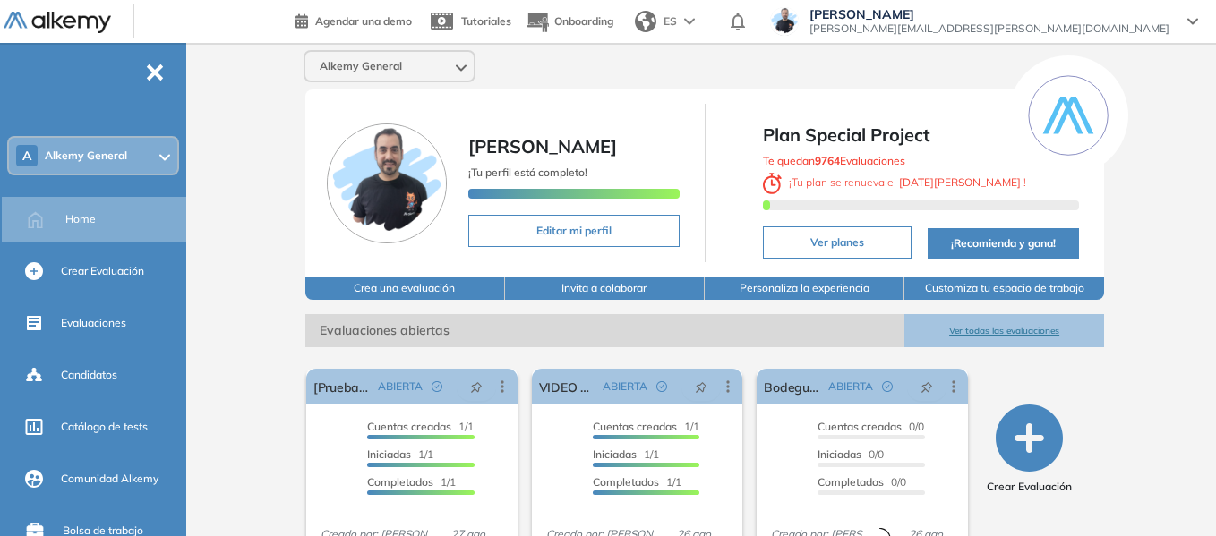
click at [1182, 18] on div "Miguel Gomez miguel.gomez@alkemy.org" at bounding box center [984, 21] width 428 height 29
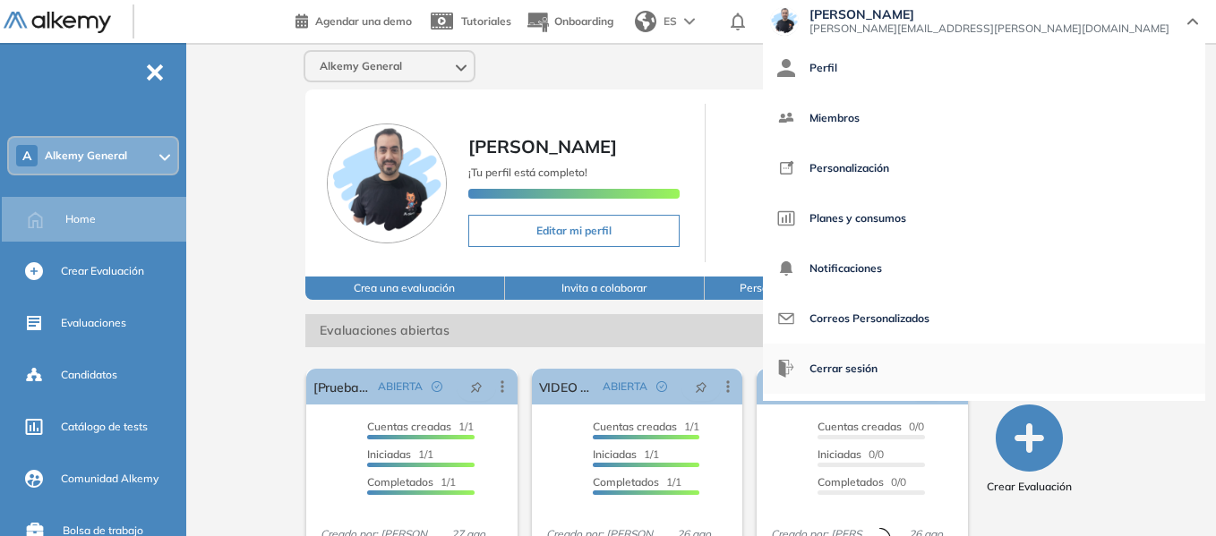
click at [878, 371] on span "Cerrar sesión" at bounding box center [844, 368] width 68 height 43
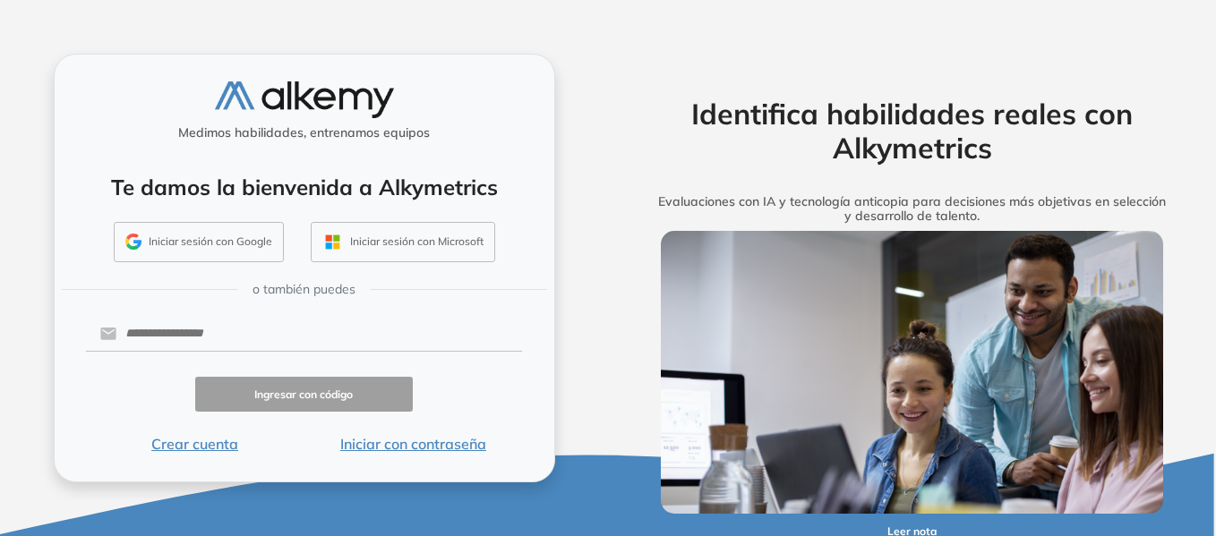
click at [400, 448] on button "Iniciar con contraseña" at bounding box center [413, 443] width 219 height 21
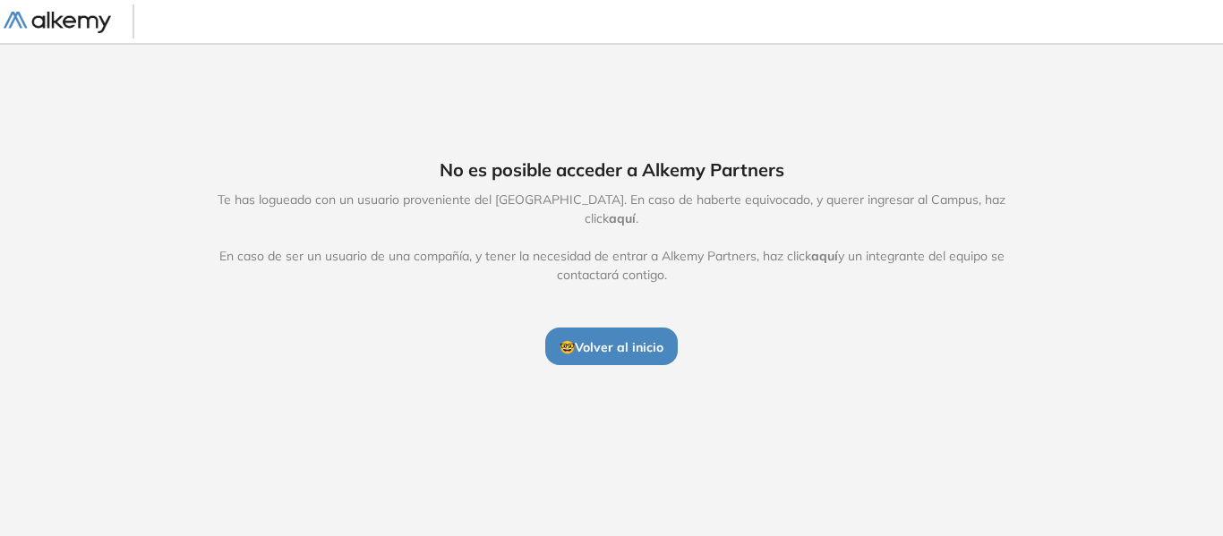
click at [622, 339] on span "🤓 Volver al inicio" at bounding box center [612, 347] width 104 height 16
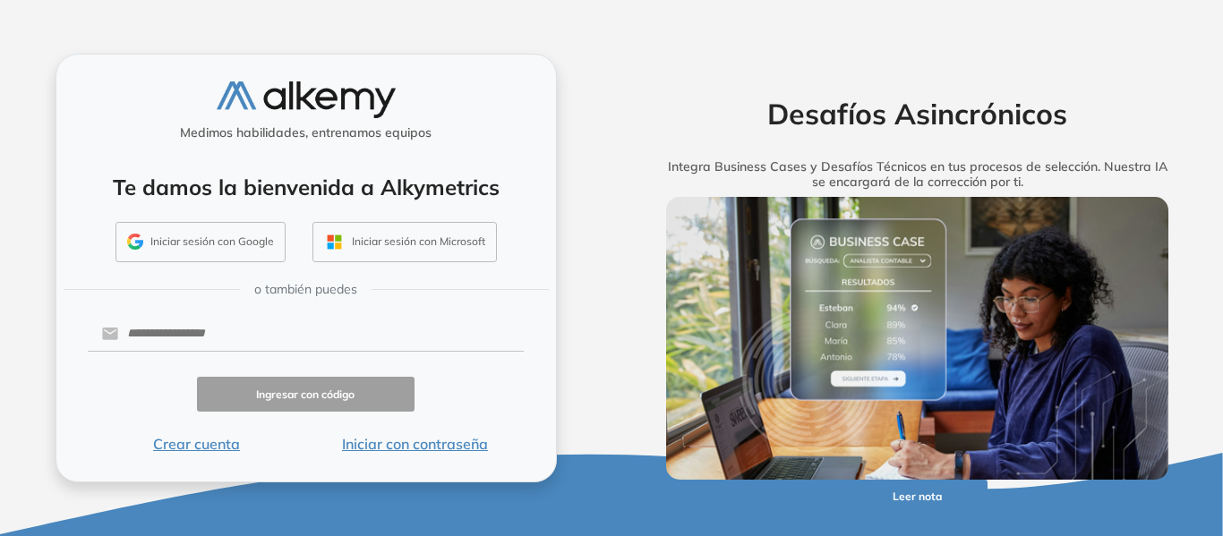
click at [393, 444] on button "Iniciar con contraseña" at bounding box center [414, 443] width 219 height 21
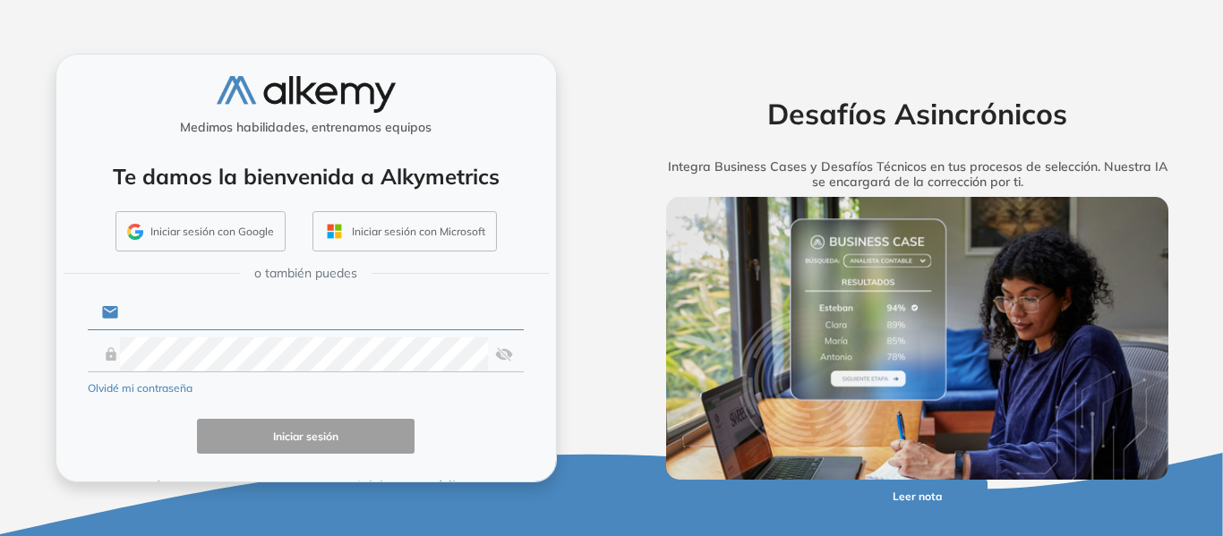
click at [329, 306] on input "text" at bounding box center [321, 313] width 406 height 34
type input "**********"
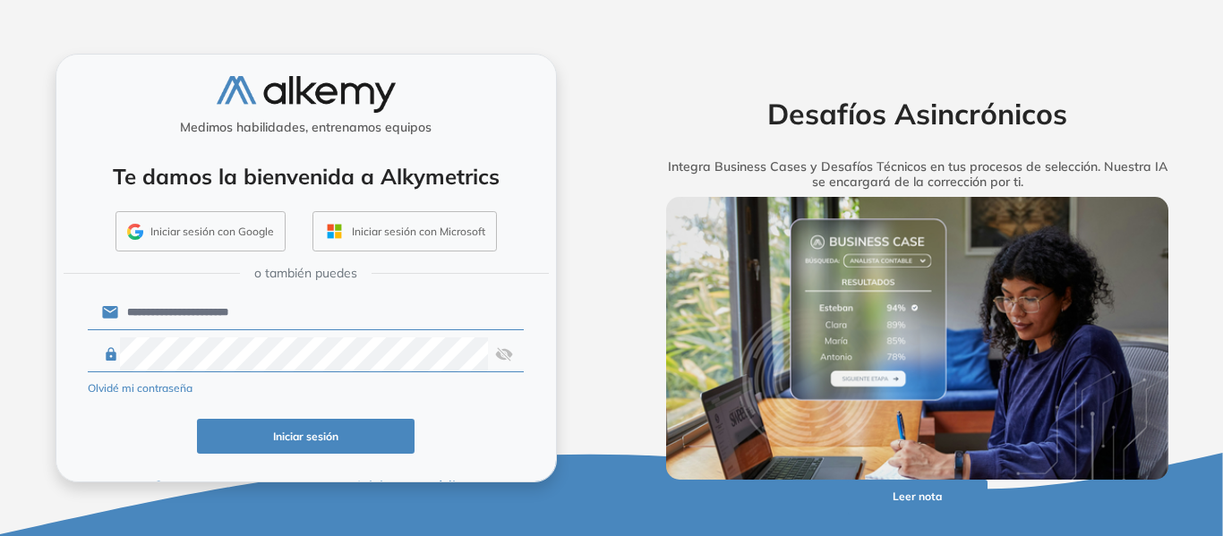
click at [144, 444] on div "Iniciar sesión" at bounding box center [306, 436] width 437 height 35
click at [296, 445] on button "Iniciar sesión" at bounding box center [306, 436] width 219 height 35
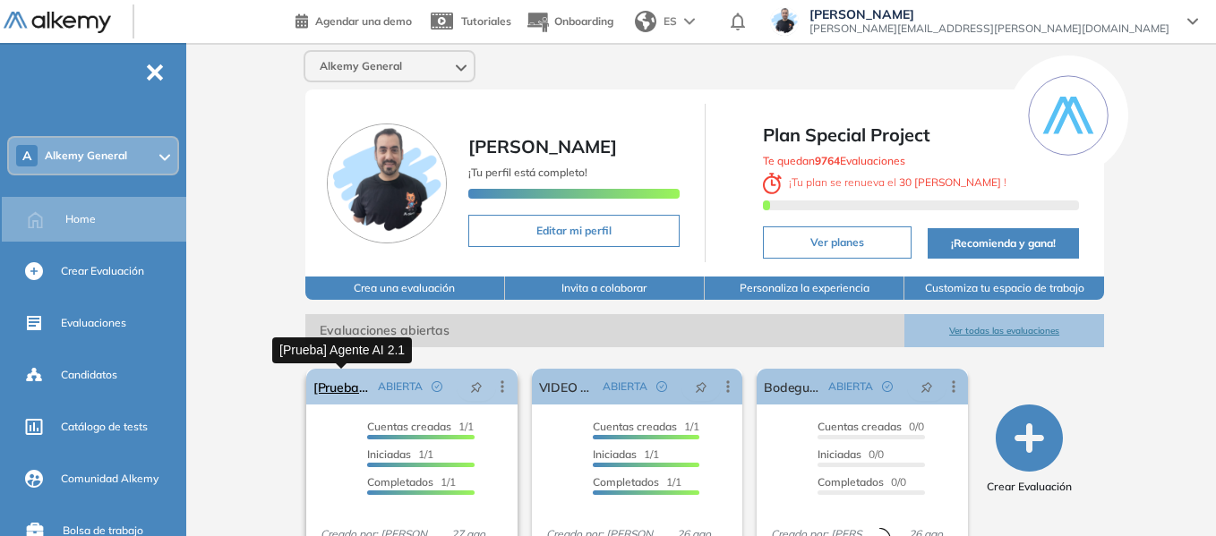
click at [365, 391] on link "[Prueba] Agente AI 2.1" at bounding box center [341, 387] width 57 height 36
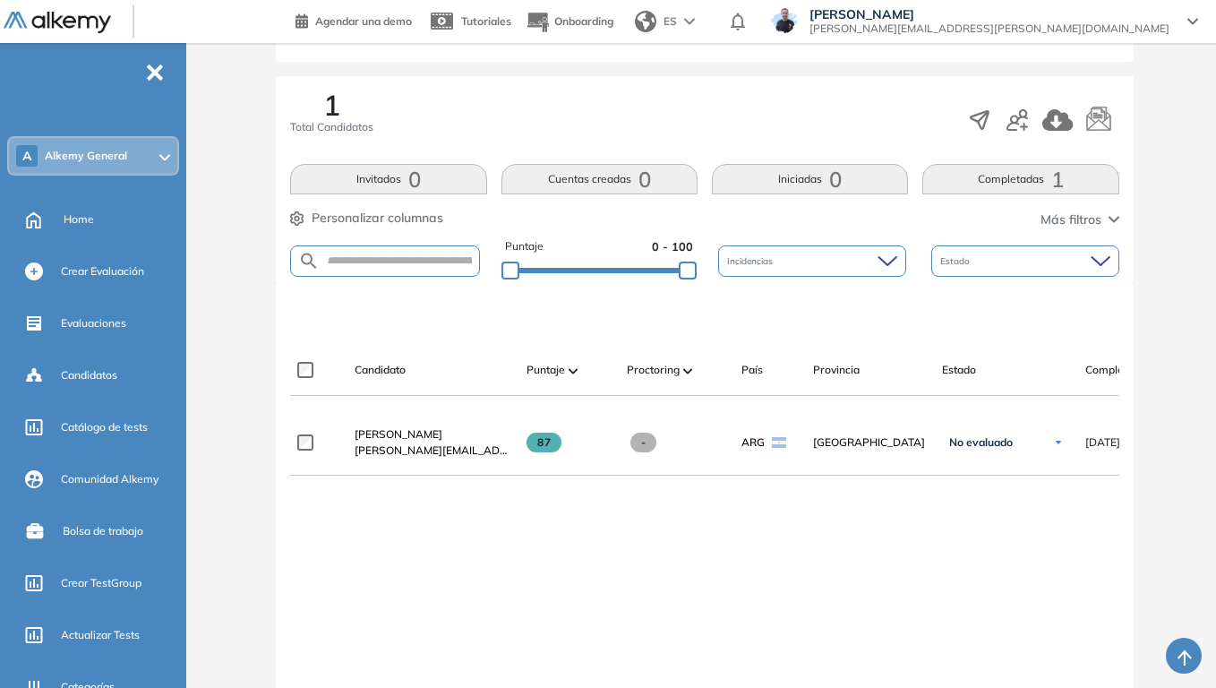
scroll to position [269, 0]
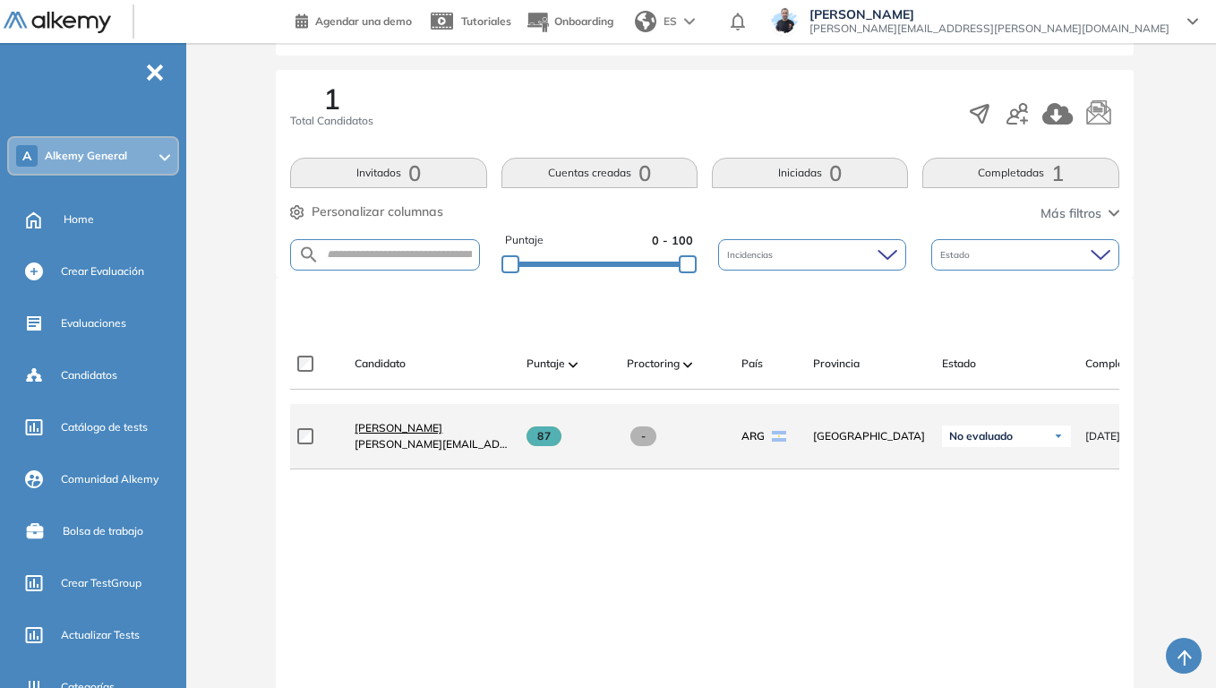
click at [425, 434] on span "[PERSON_NAME]" at bounding box center [399, 427] width 88 height 13
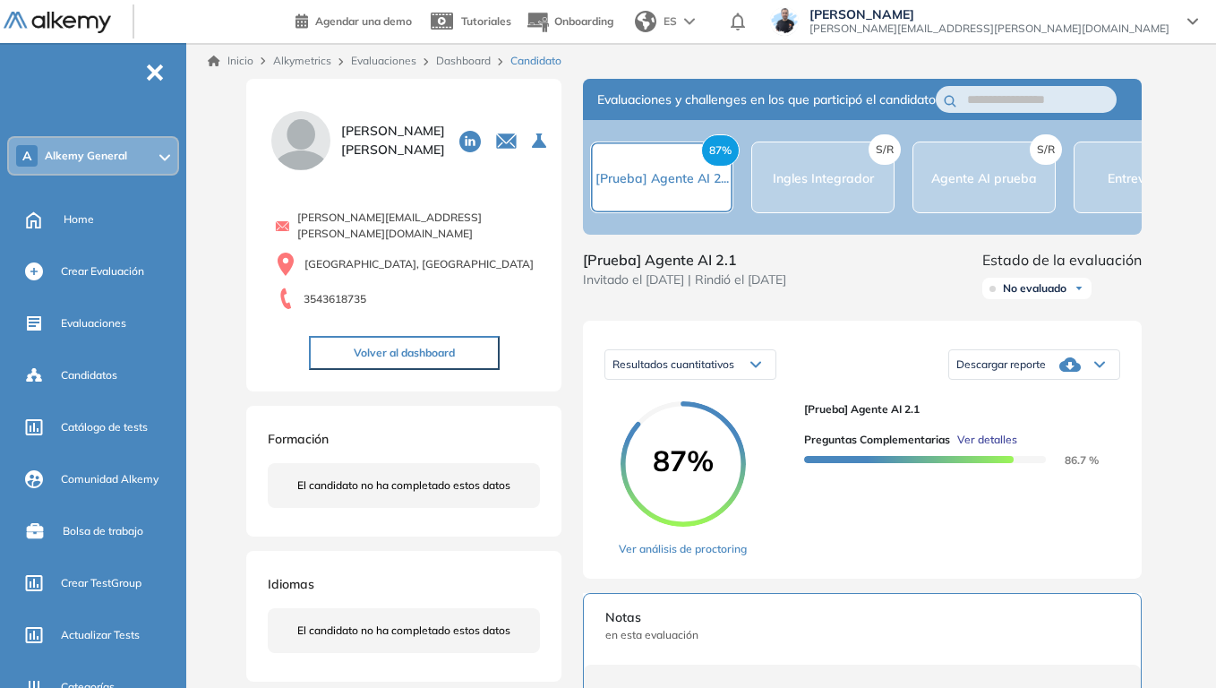
click at [489, 69] on div "Inicio Alkymetrics Evaluaciones Dashboard Candidato" at bounding box center [704, 61] width 1023 height 36
click at [482, 59] on link "Dashboard" at bounding box center [463, 60] width 55 height 13
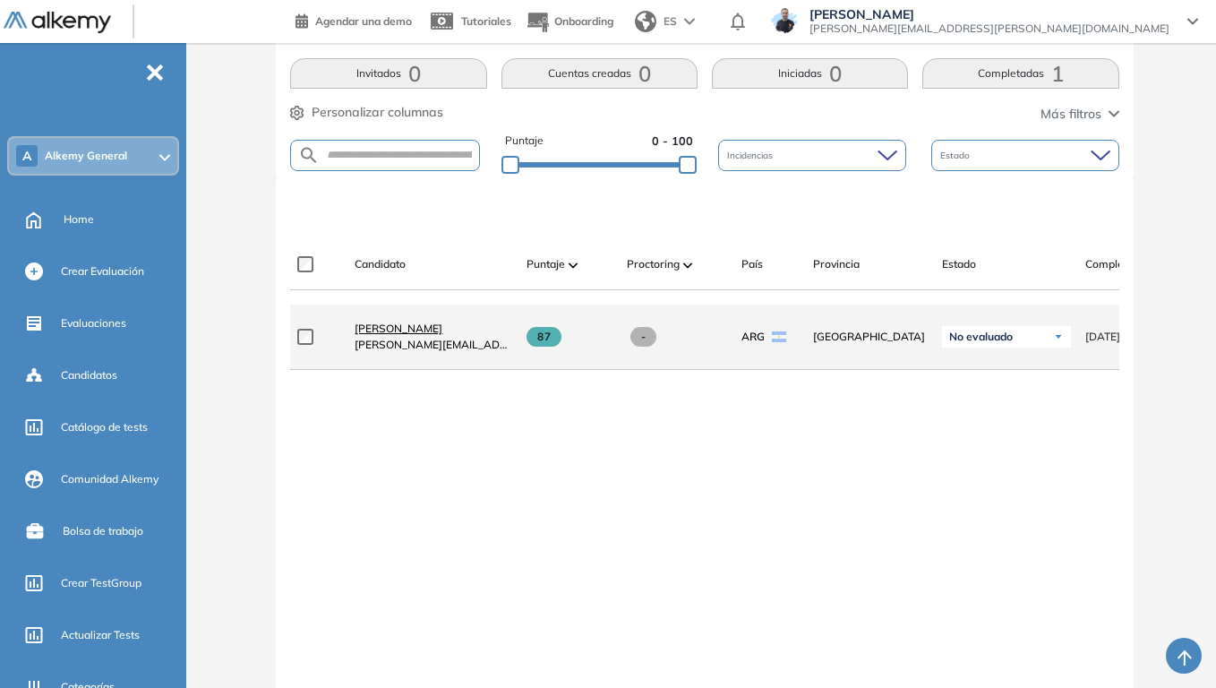
scroll to position [416, 0]
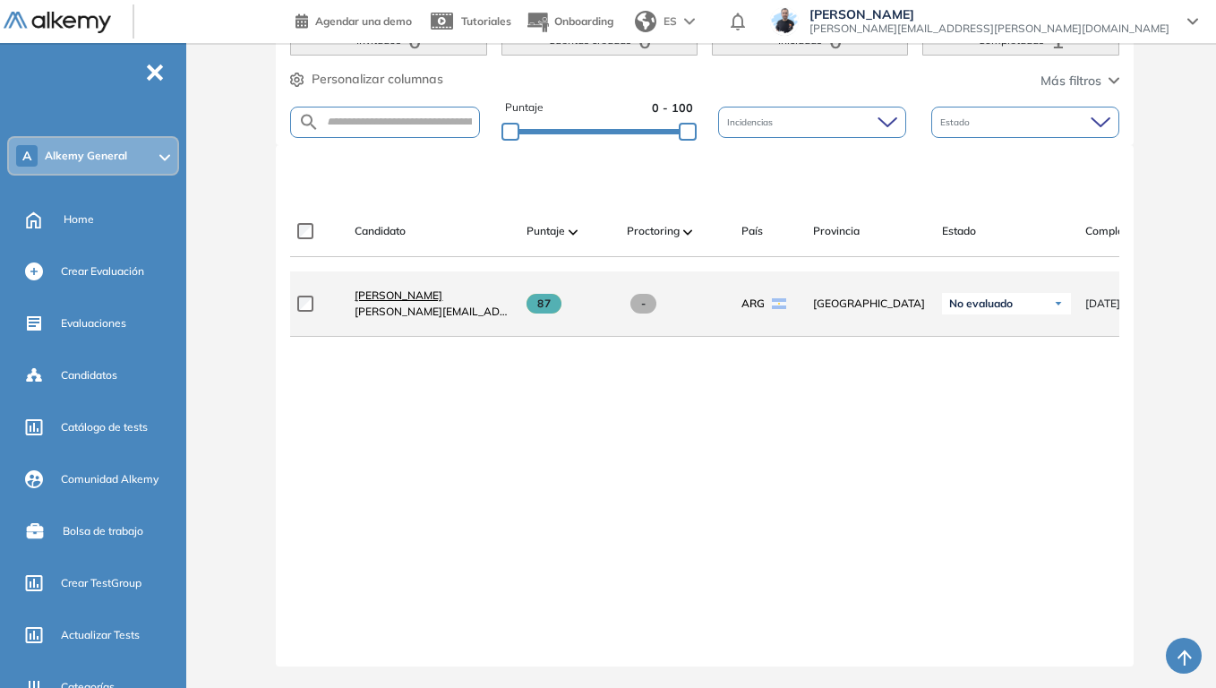
click at [390, 288] on span "[PERSON_NAME]" at bounding box center [399, 294] width 88 height 13
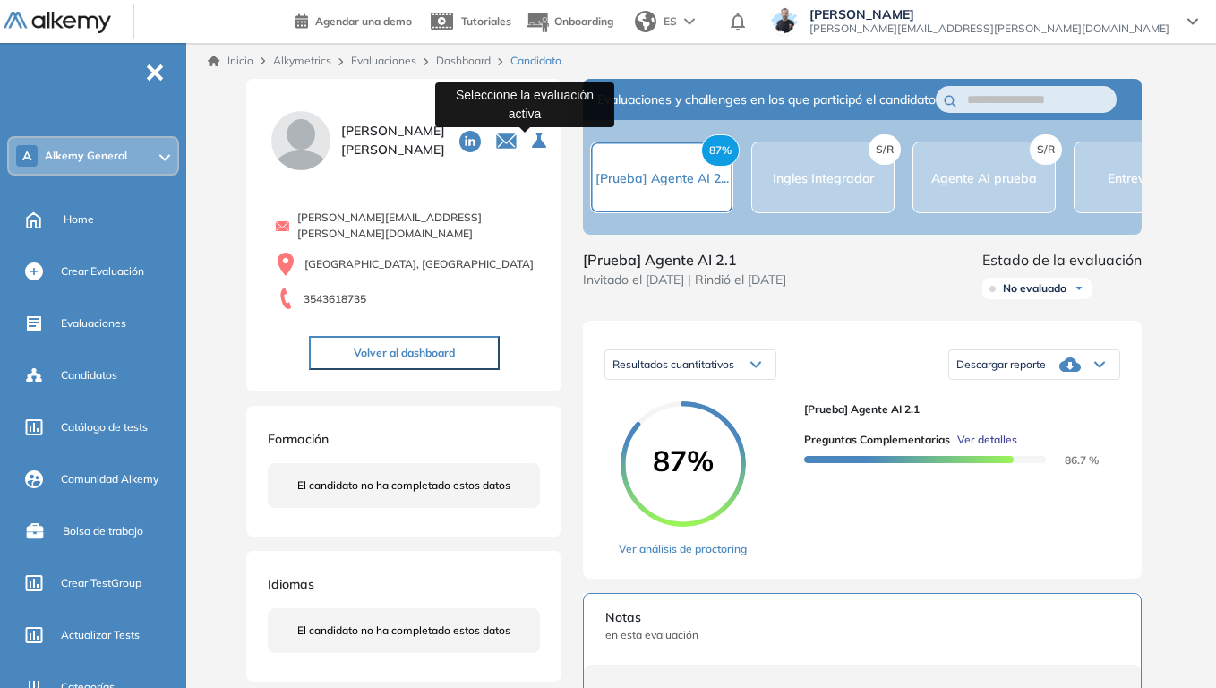
click at [532, 140] on icon at bounding box center [540, 141] width 16 height 16
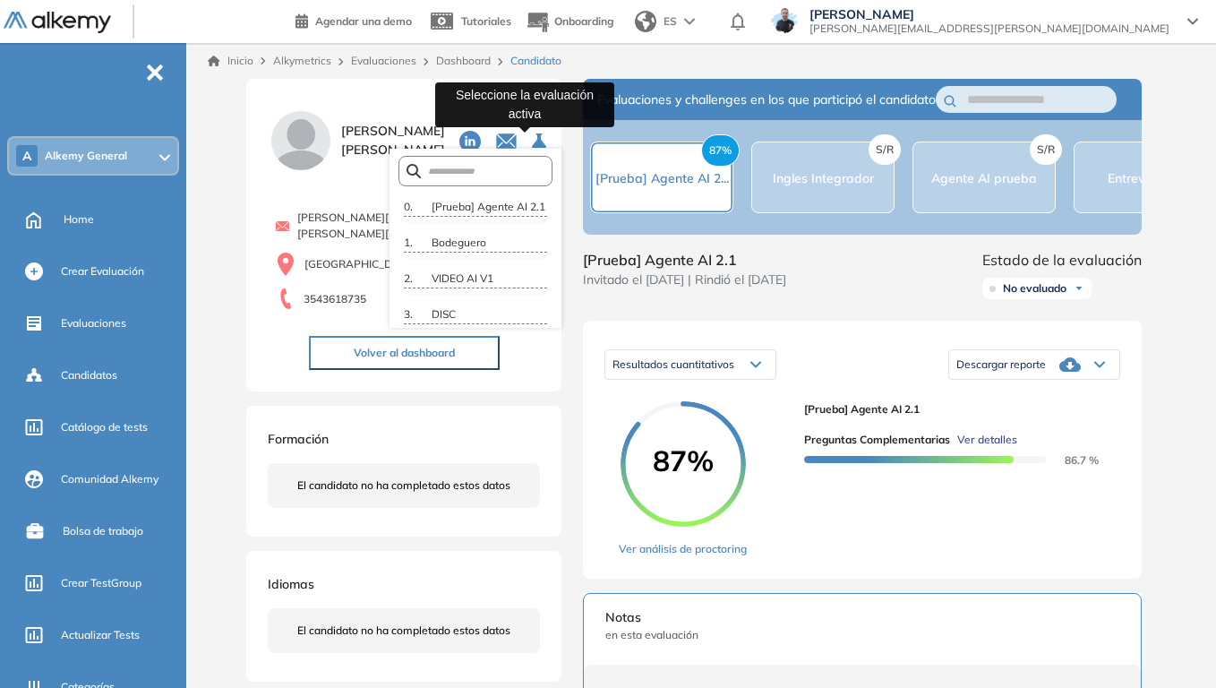
click at [532, 140] on icon at bounding box center [540, 141] width 16 height 16
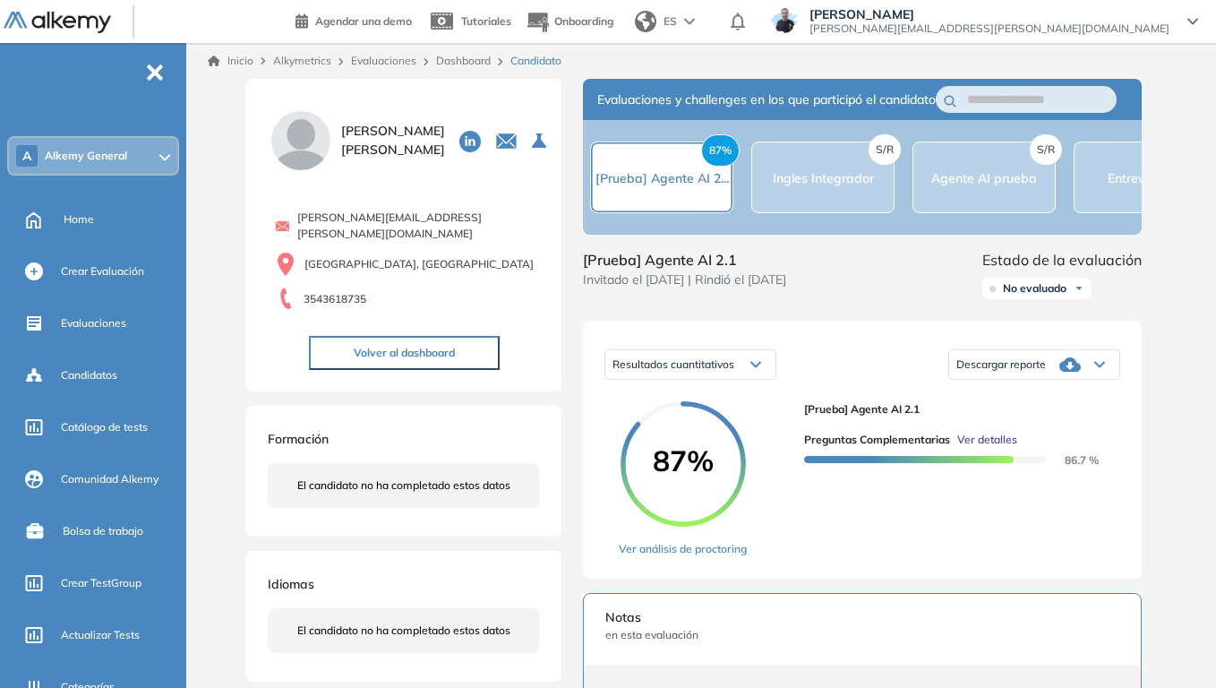
click at [577, 154] on div "Evaluaciones y challenges en los que participó el candidato 87% [Prueba] Agente…" at bounding box center [863, 566] width 602 height 975
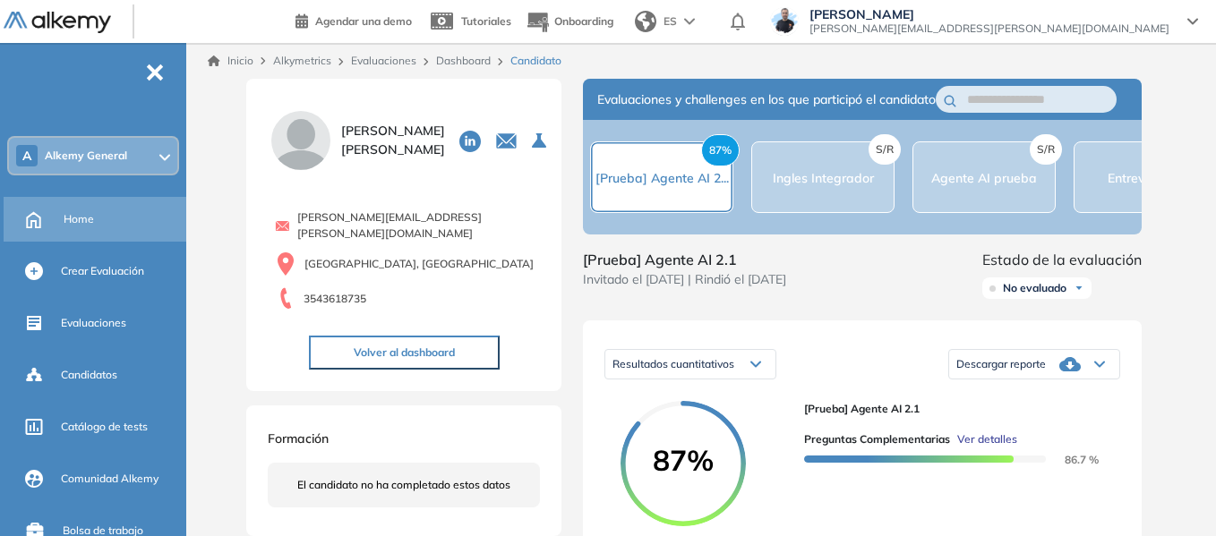
click at [70, 229] on div "Home" at bounding box center [123, 219] width 119 height 30
